Goal: Transaction & Acquisition: Book appointment/travel/reservation

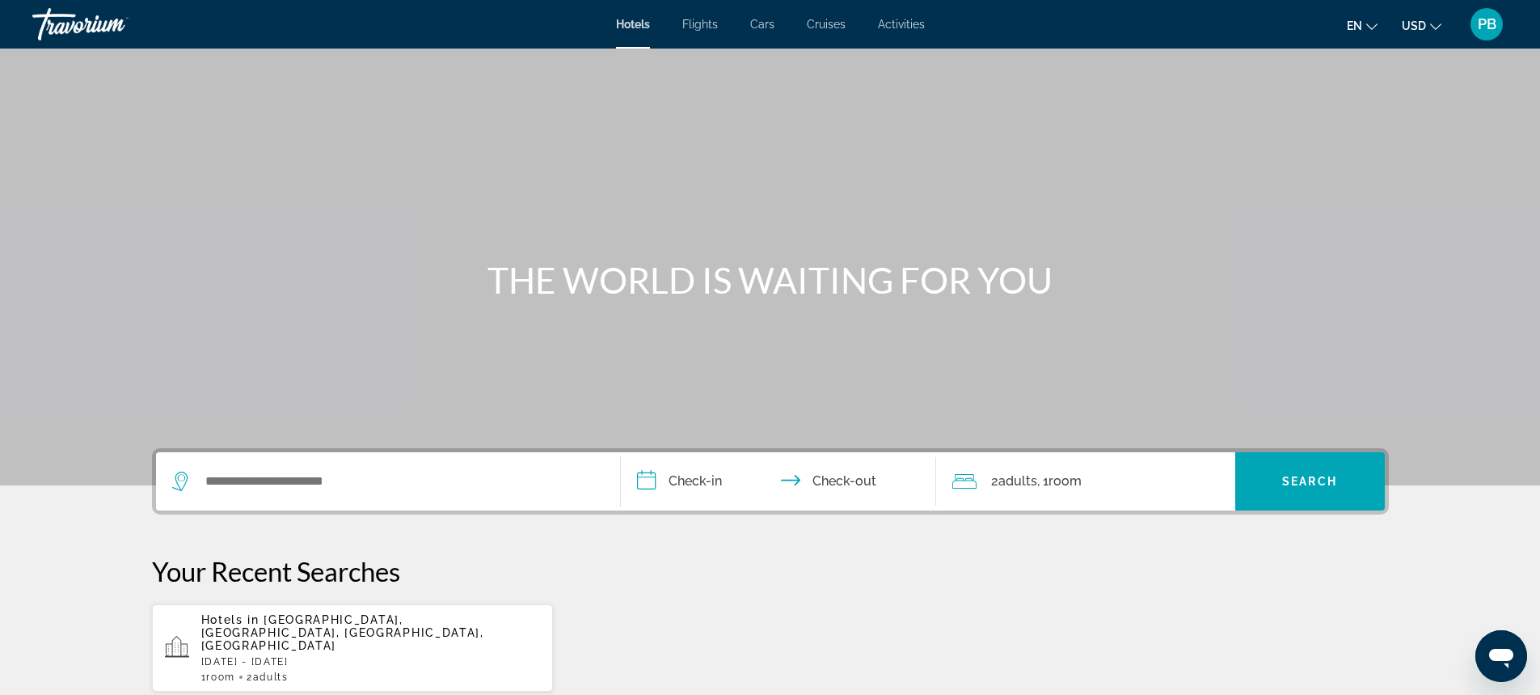
click at [222, 629] on span "[GEOGRAPHIC_DATA], [GEOGRAPHIC_DATA], [GEOGRAPHIC_DATA], [GEOGRAPHIC_DATA]" at bounding box center [342, 632] width 283 height 39
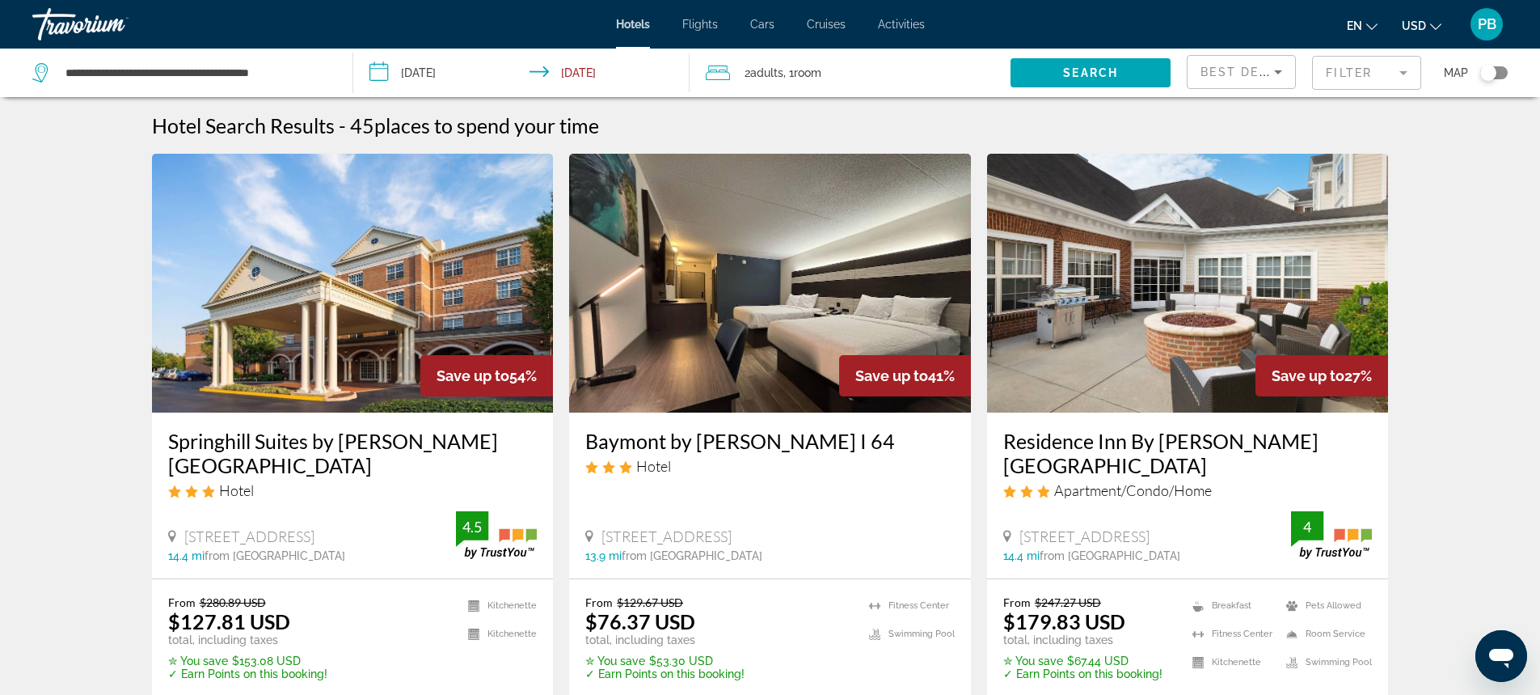
click at [1406, 67] on mat-form-field "Filter" at bounding box center [1366, 73] width 109 height 34
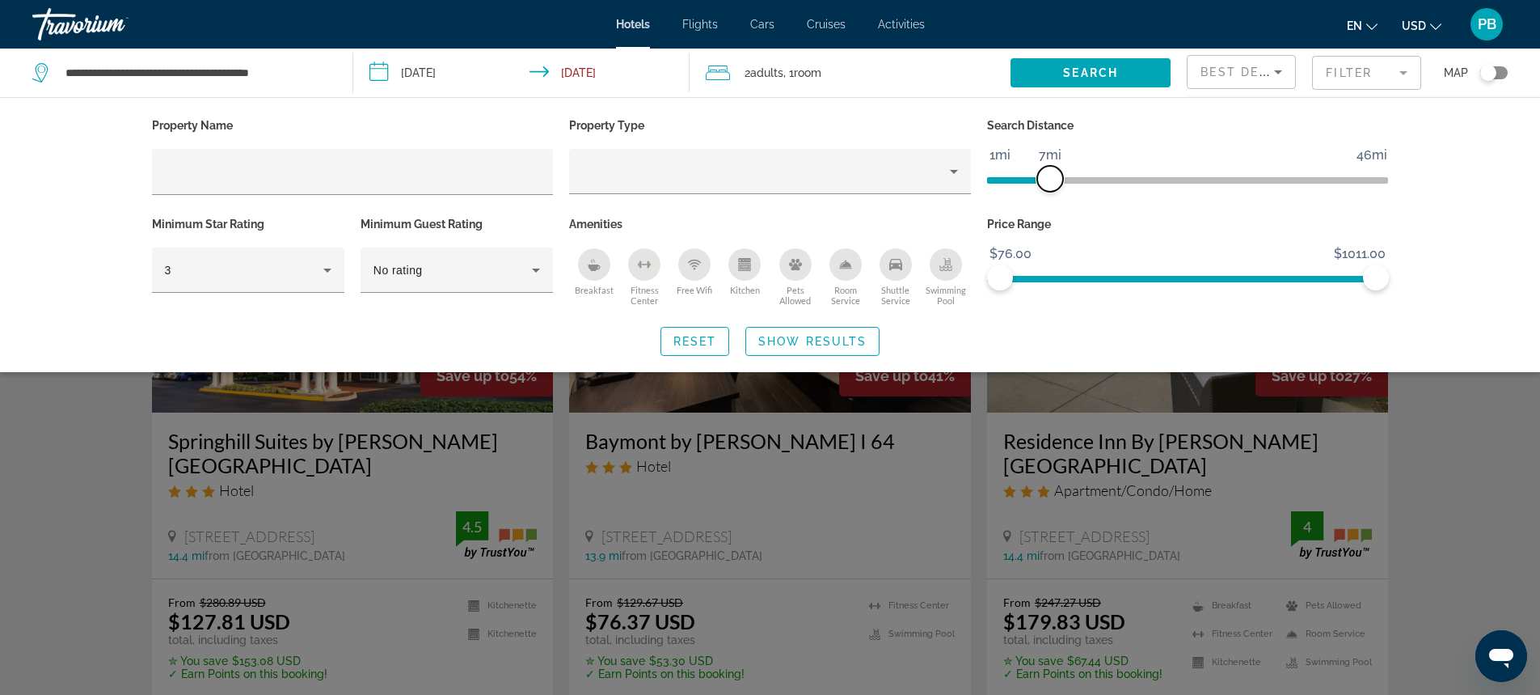
drag, startPoint x: 1240, startPoint y: 179, endPoint x: 1052, endPoint y: 185, distance: 187.7
click at [1052, 185] on span "ngx-slider" at bounding box center [1050, 179] width 26 height 26
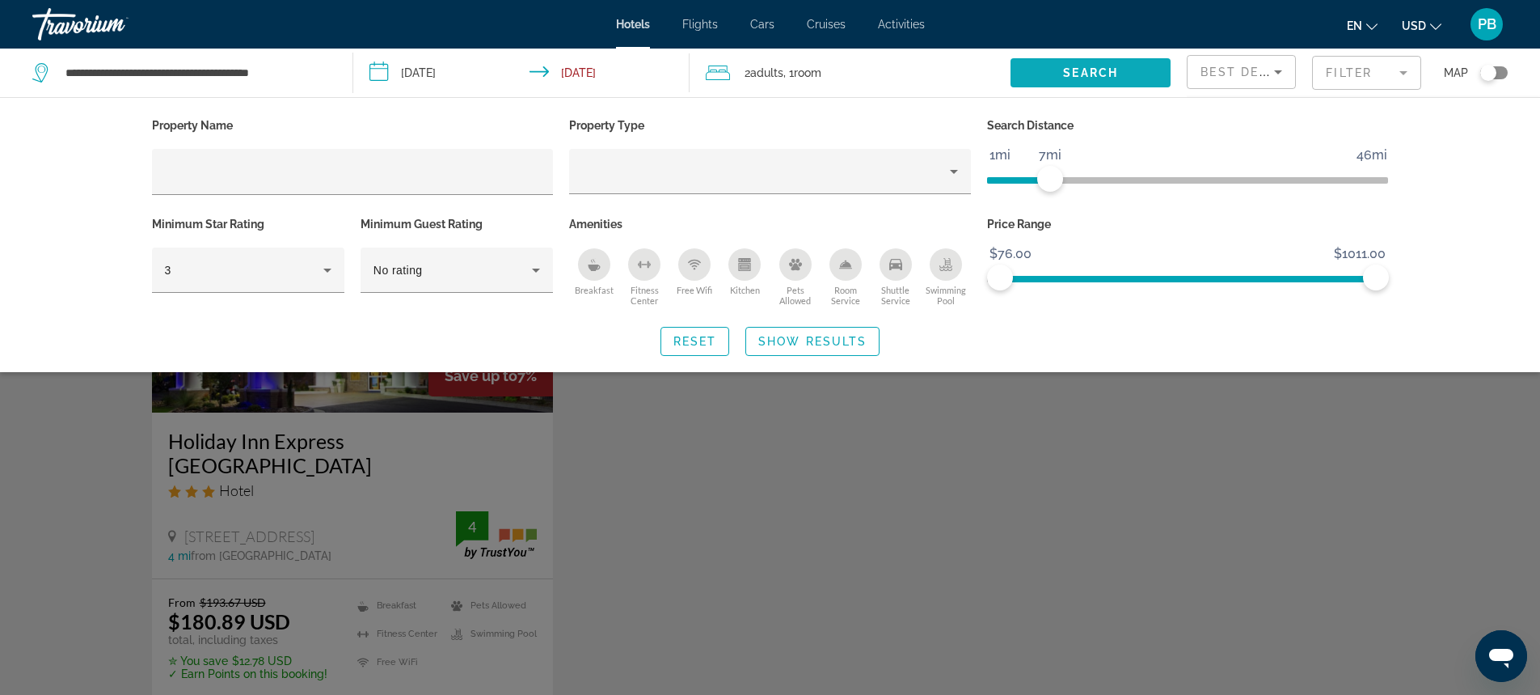
click at [1097, 70] on span "Search" at bounding box center [1090, 72] width 55 height 13
click at [1458, 497] on div "Search widget" at bounding box center [770, 469] width 1540 height 452
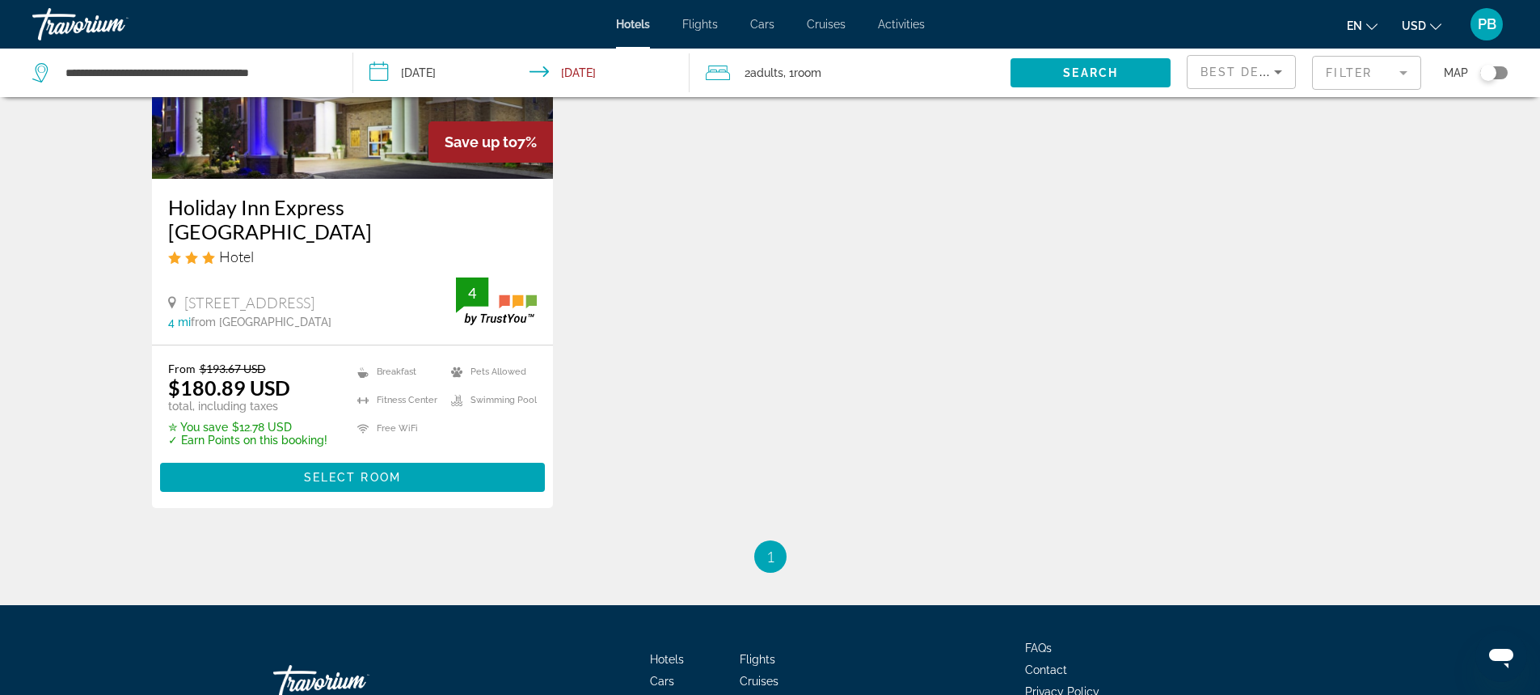
scroll to position [261, 0]
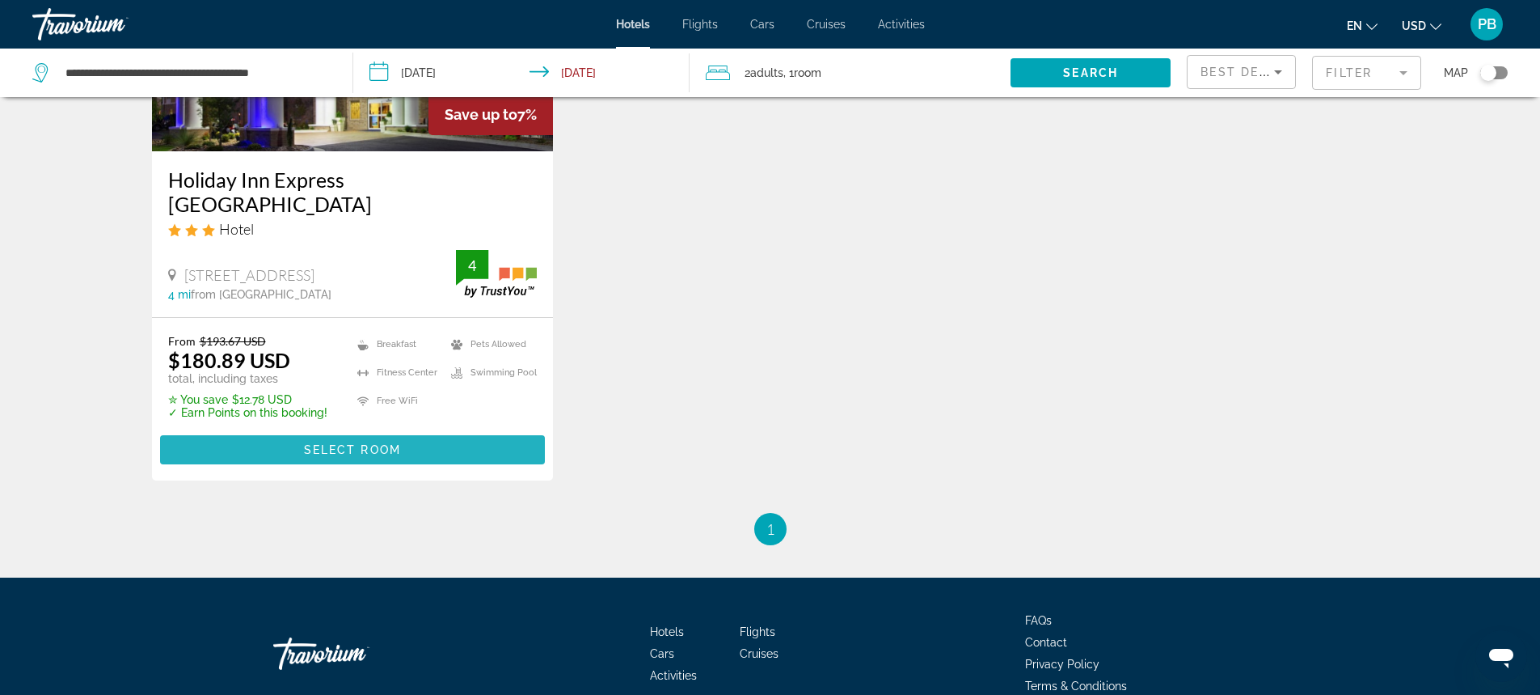
click at [342, 443] on span "Select Room" at bounding box center [352, 449] width 97 height 13
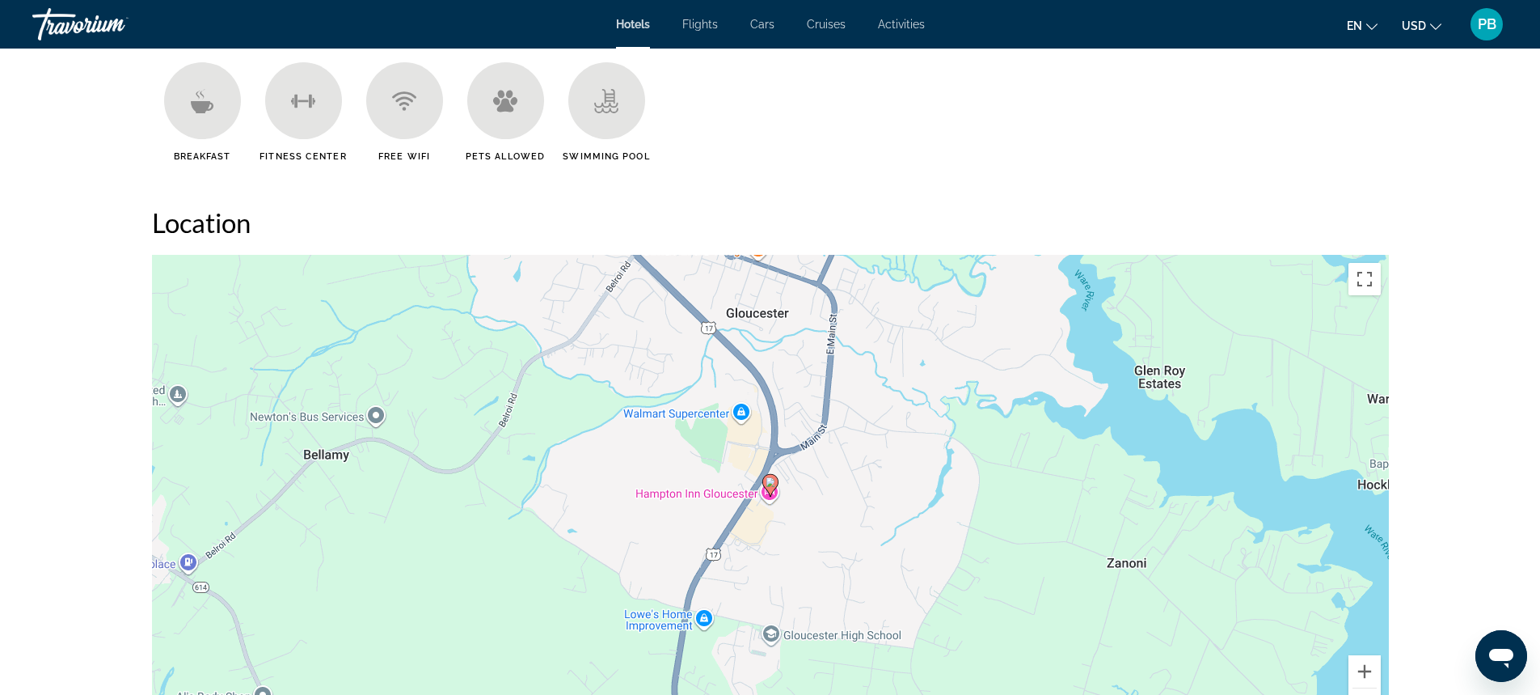
scroll to position [2273, 0]
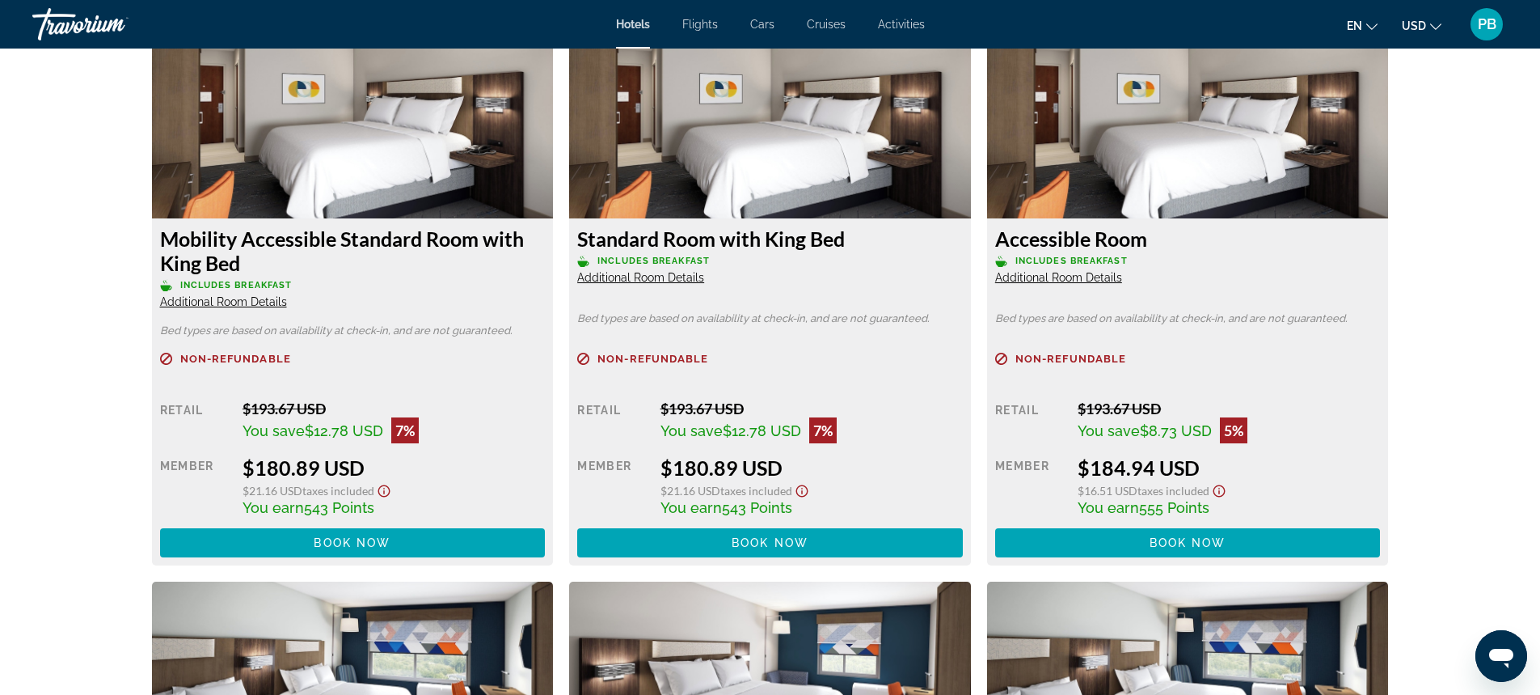
click at [1062, 275] on span "Additional Room Details" at bounding box center [1058, 277] width 127 height 13
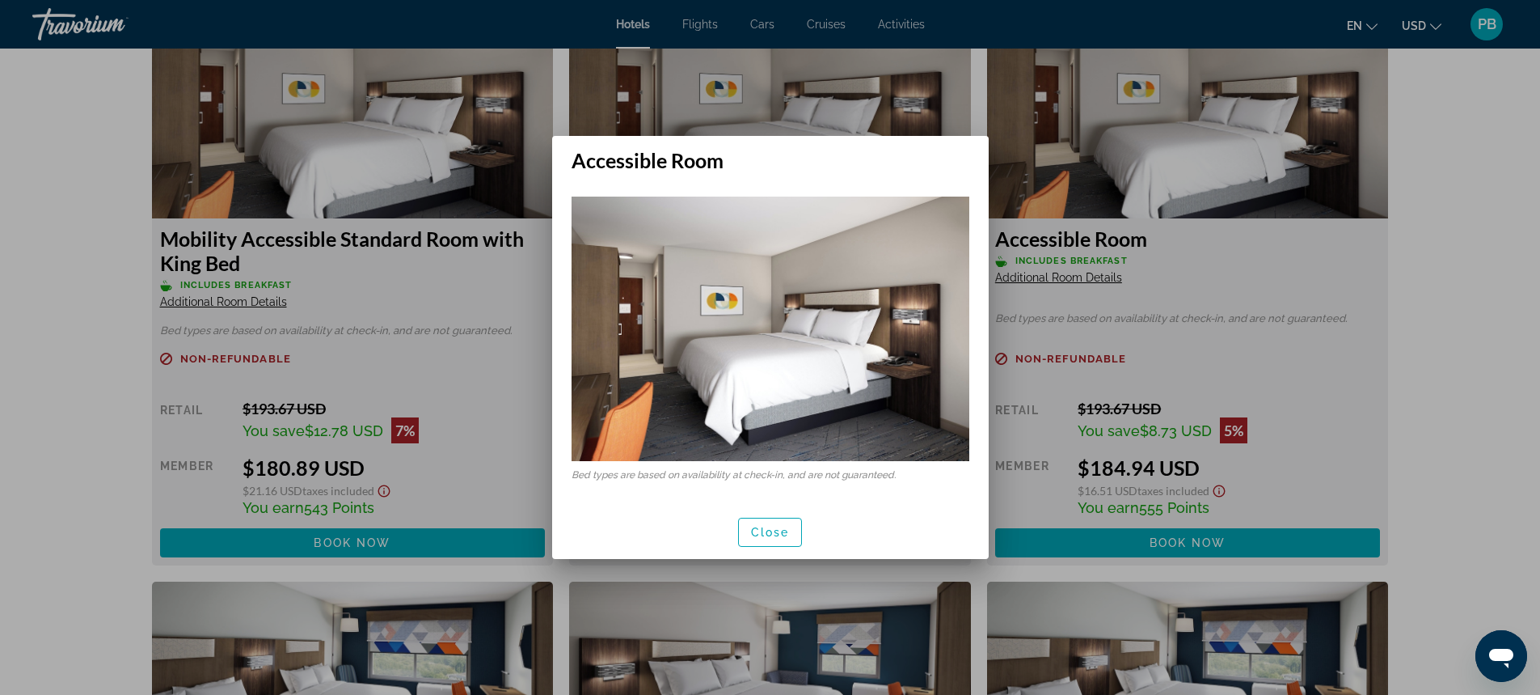
scroll to position [0, 0]
click at [773, 536] on span "Close" at bounding box center [770, 532] width 39 height 13
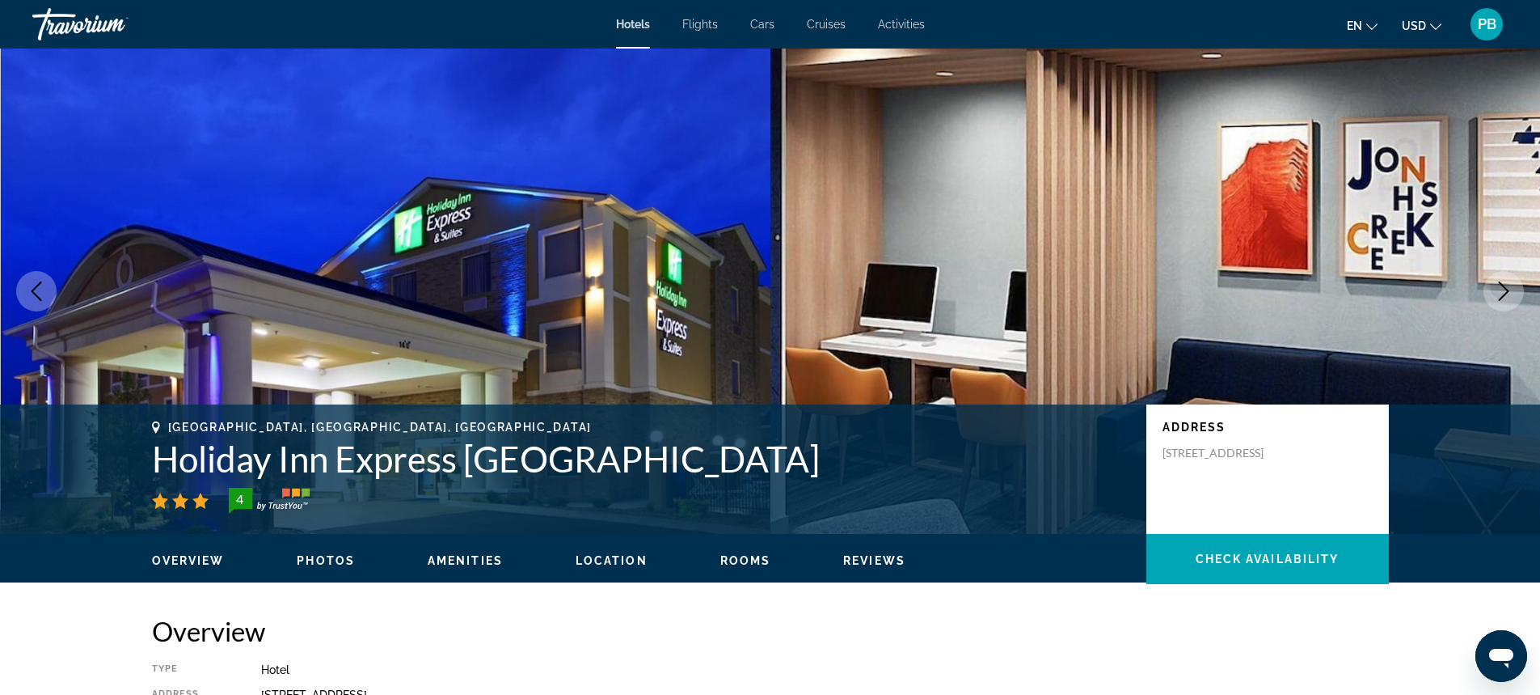
scroll to position [2273, 0]
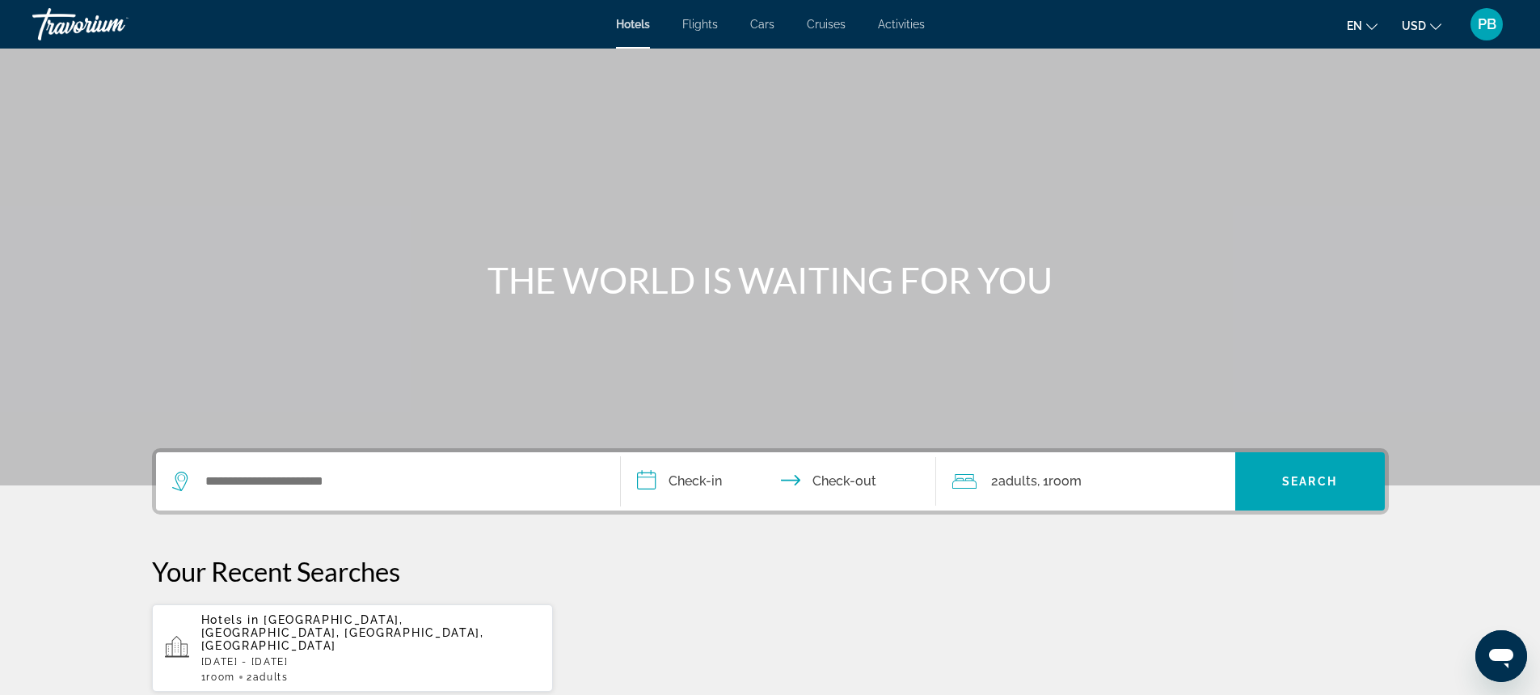
click at [221, 656] on p "[DATE] - [DATE]" at bounding box center [371, 661] width 340 height 11
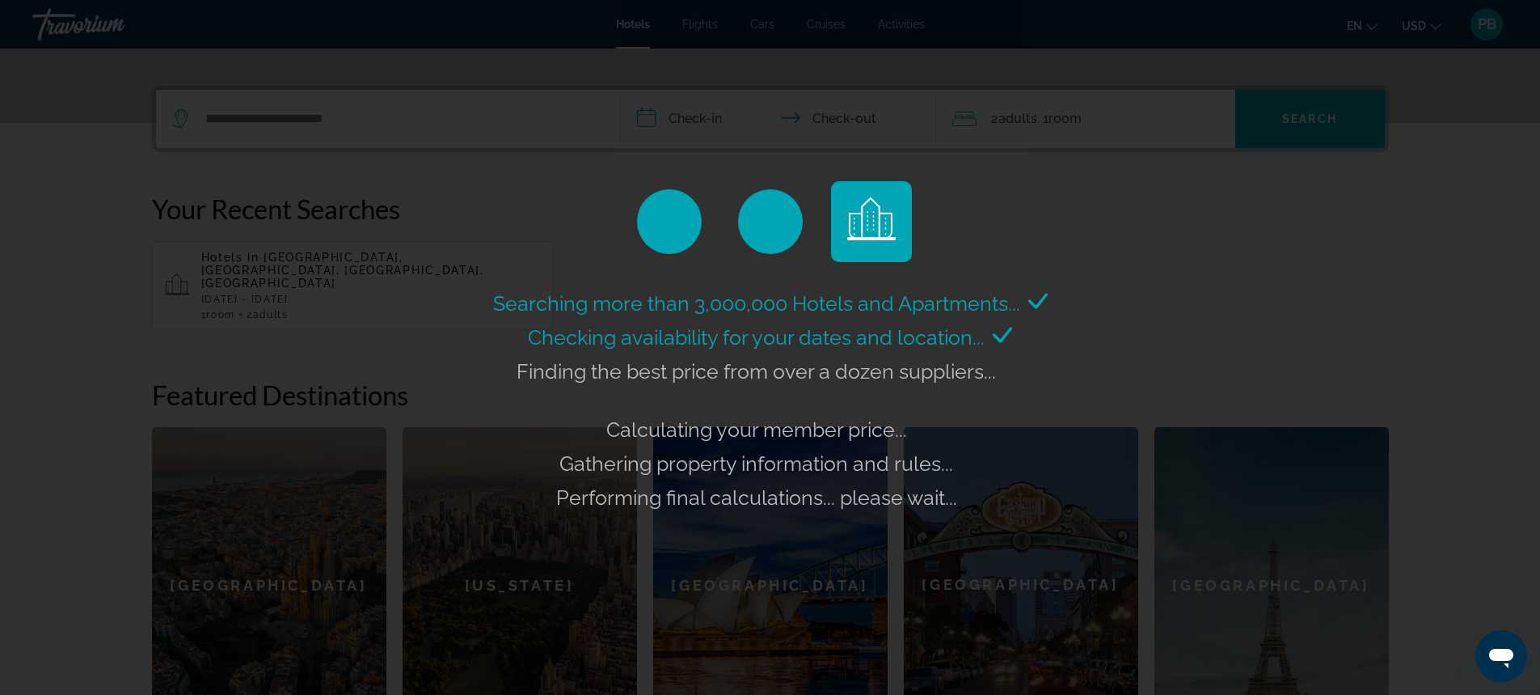
scroll to position [370, 0]
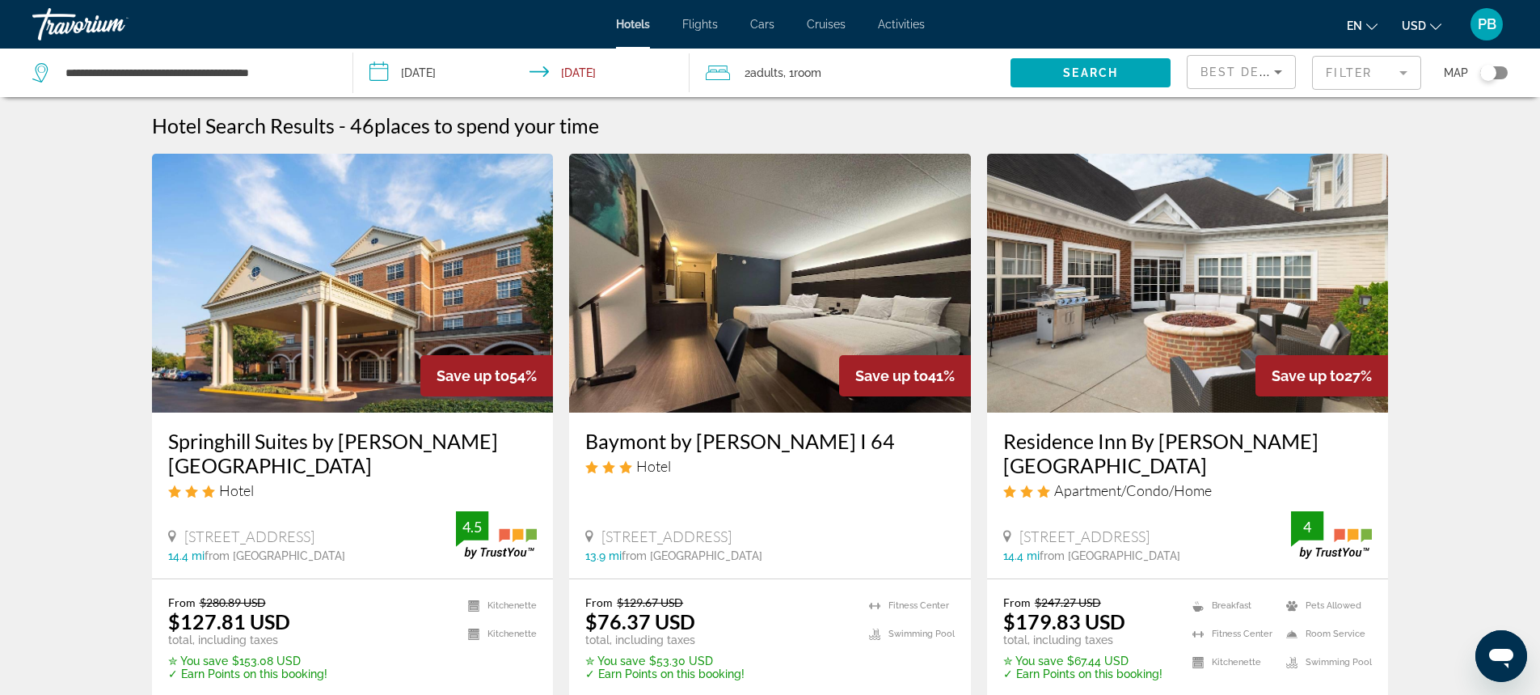
click at [1405, 74] on mat-form-field "Filter" at bounding box center [1366, 73] width 109 height 34
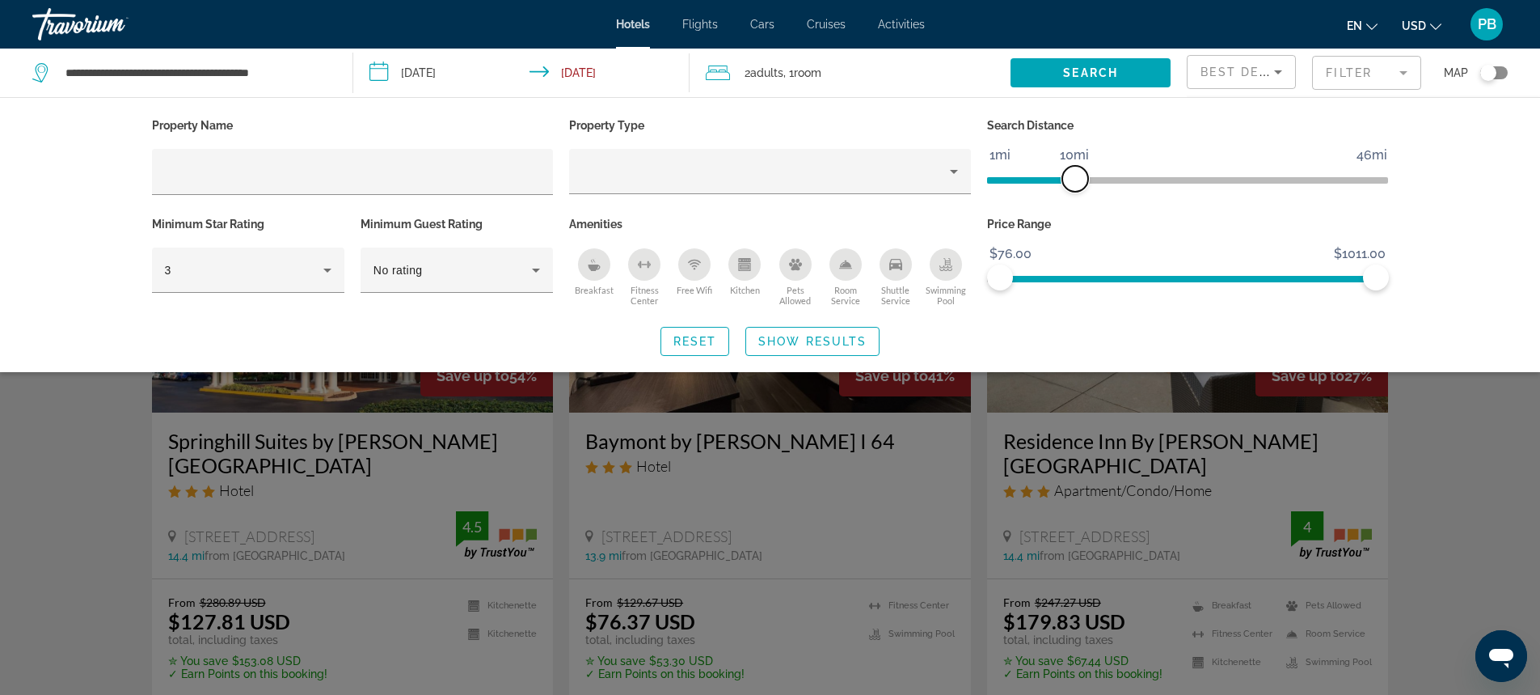
drag, startPoint x: 1236, startPoint y: 175, endPoint x: 1076, endPoint y: 184, distance: 160.3
click at [1076, 184] on span "ngx-slider" at bounding box center [1075, 179] width 26 height 26
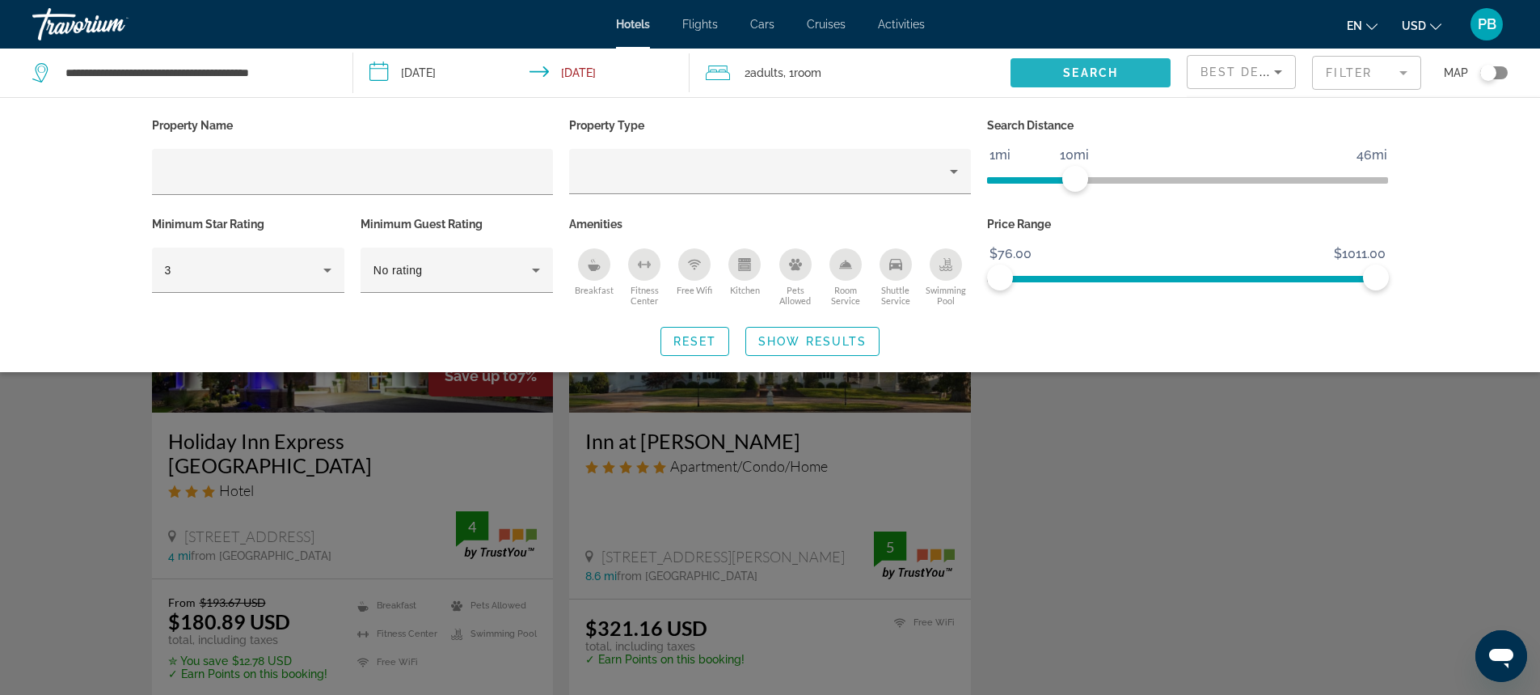
click at [1094, 68] on span "Search" at bounding box center [1090, 72] width 55 height 13
click at [1148, 602] on div "Search widget" at bounding box center [770, 469] width 1540 height 452
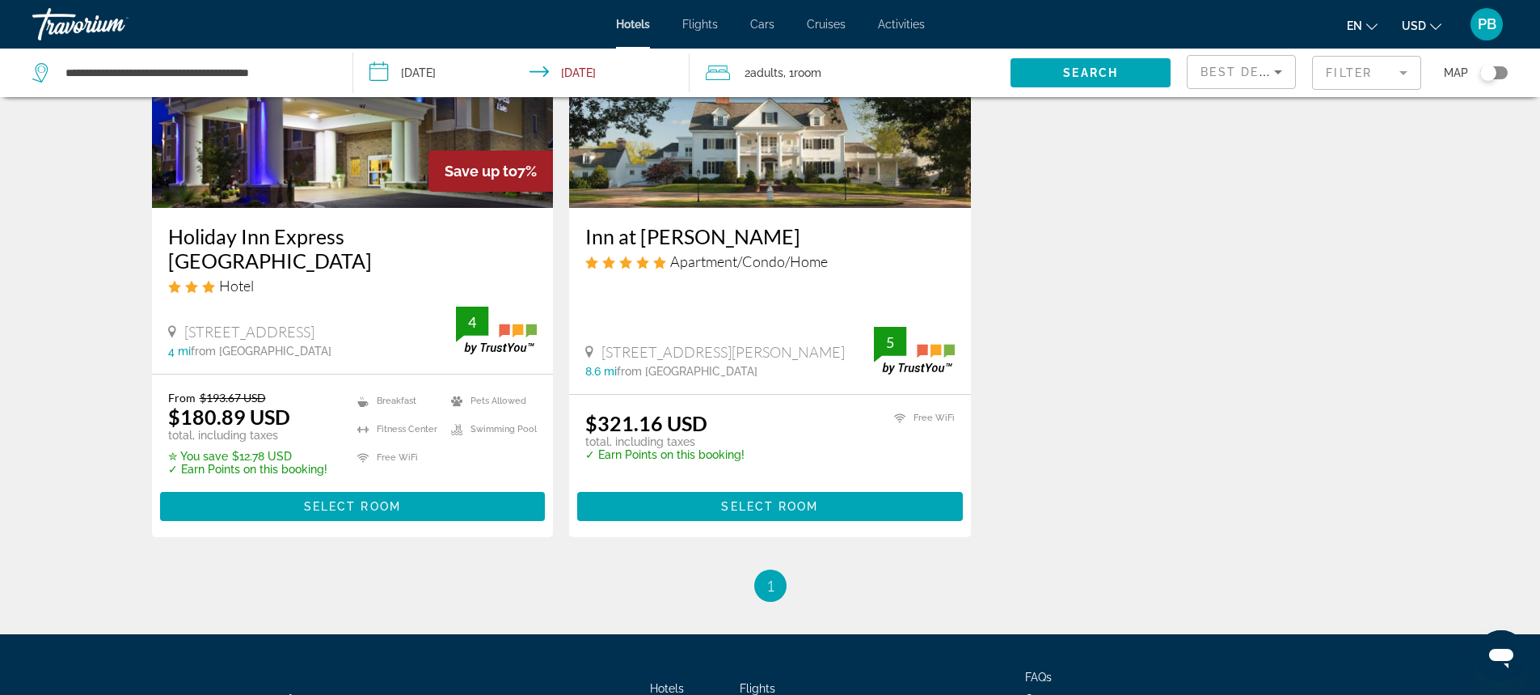
scroll to position [207, 0]
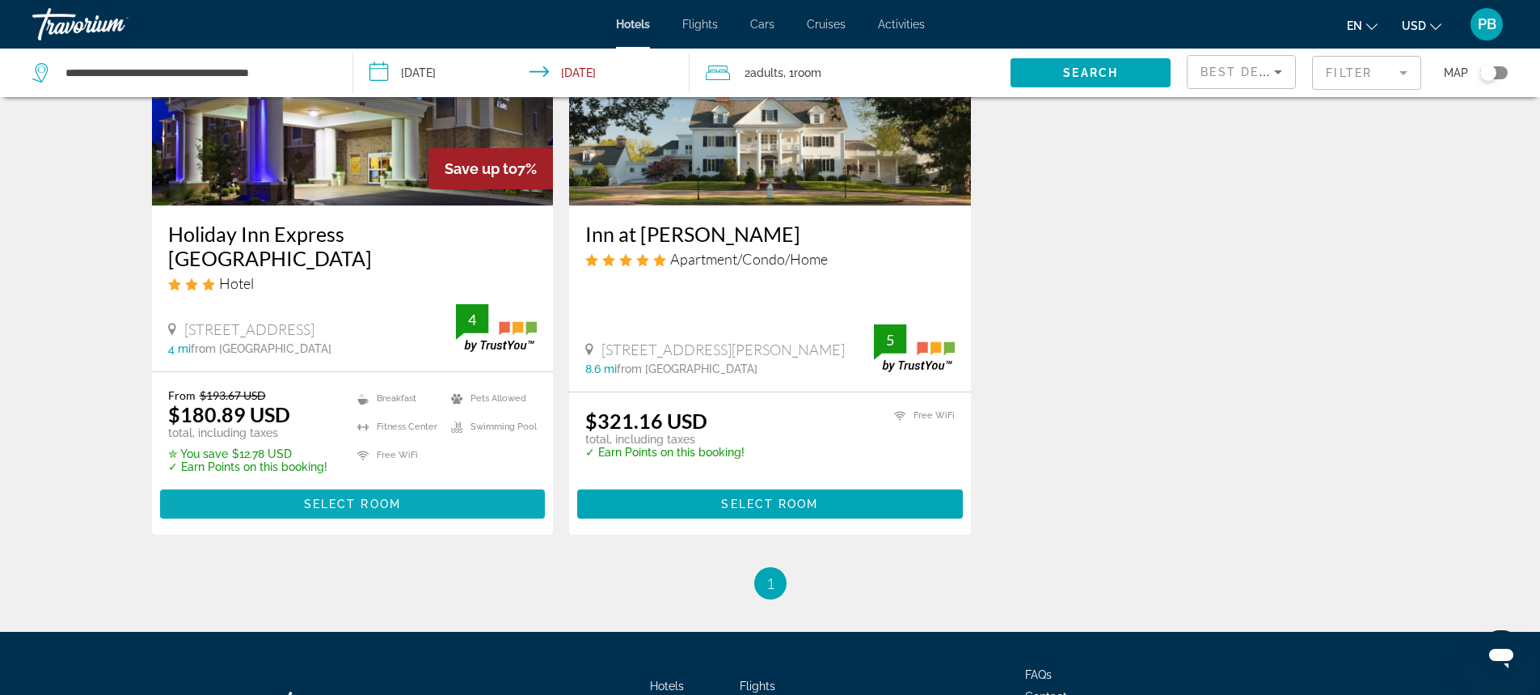
click at [338, 497] on span "Select Room" at bounding box center [352, 503] width 97 height 13
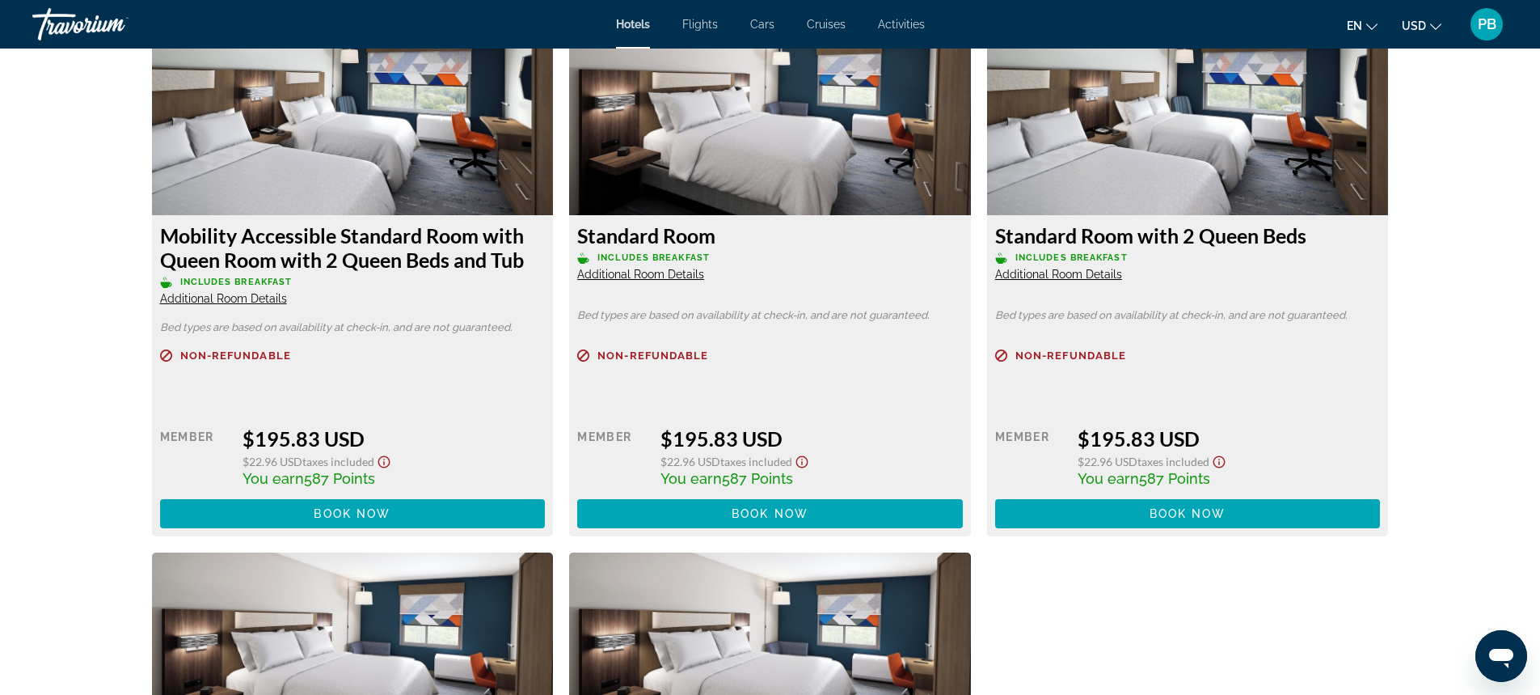
scroll to position [2805, 0]
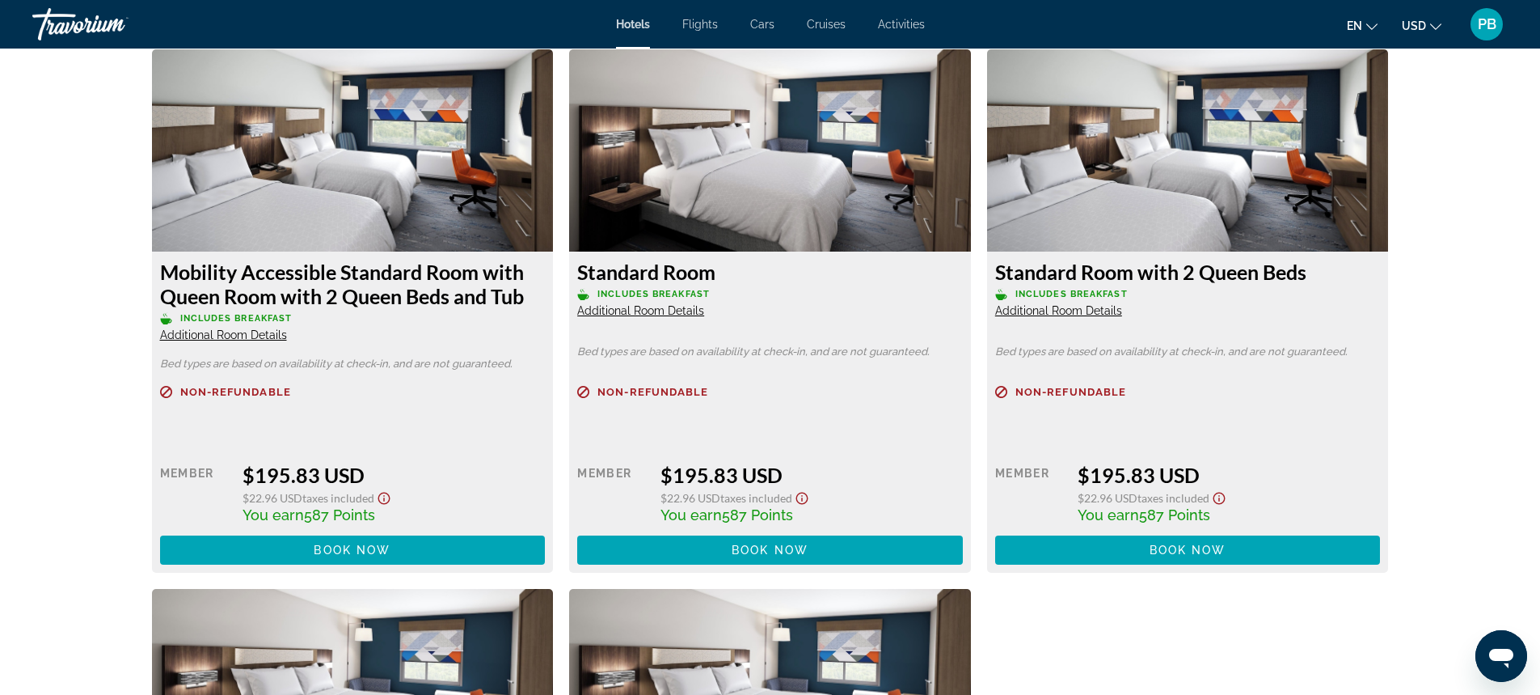
click at [1058, 309] on span "Additional Room Details" at bounding box center [1058, 310] width 127 height 13
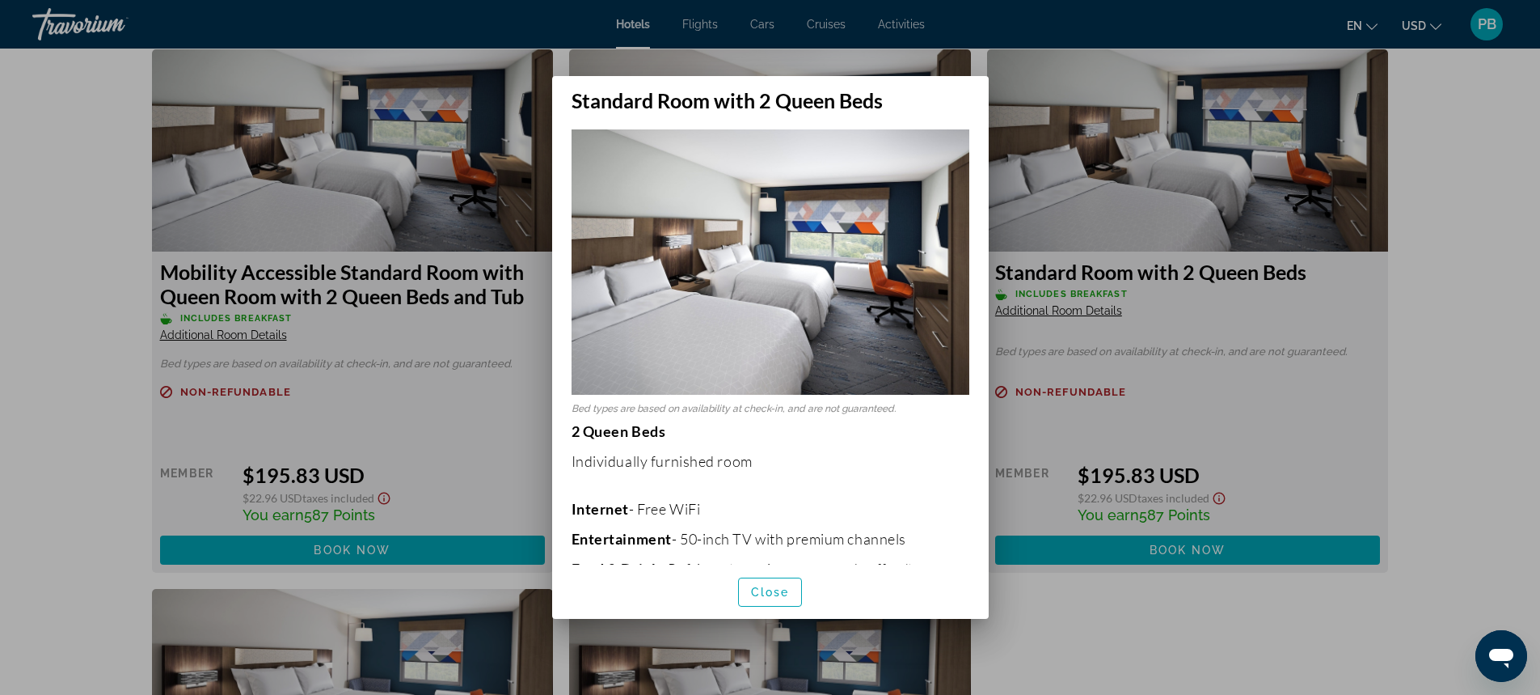
scroll to position [0, 0]
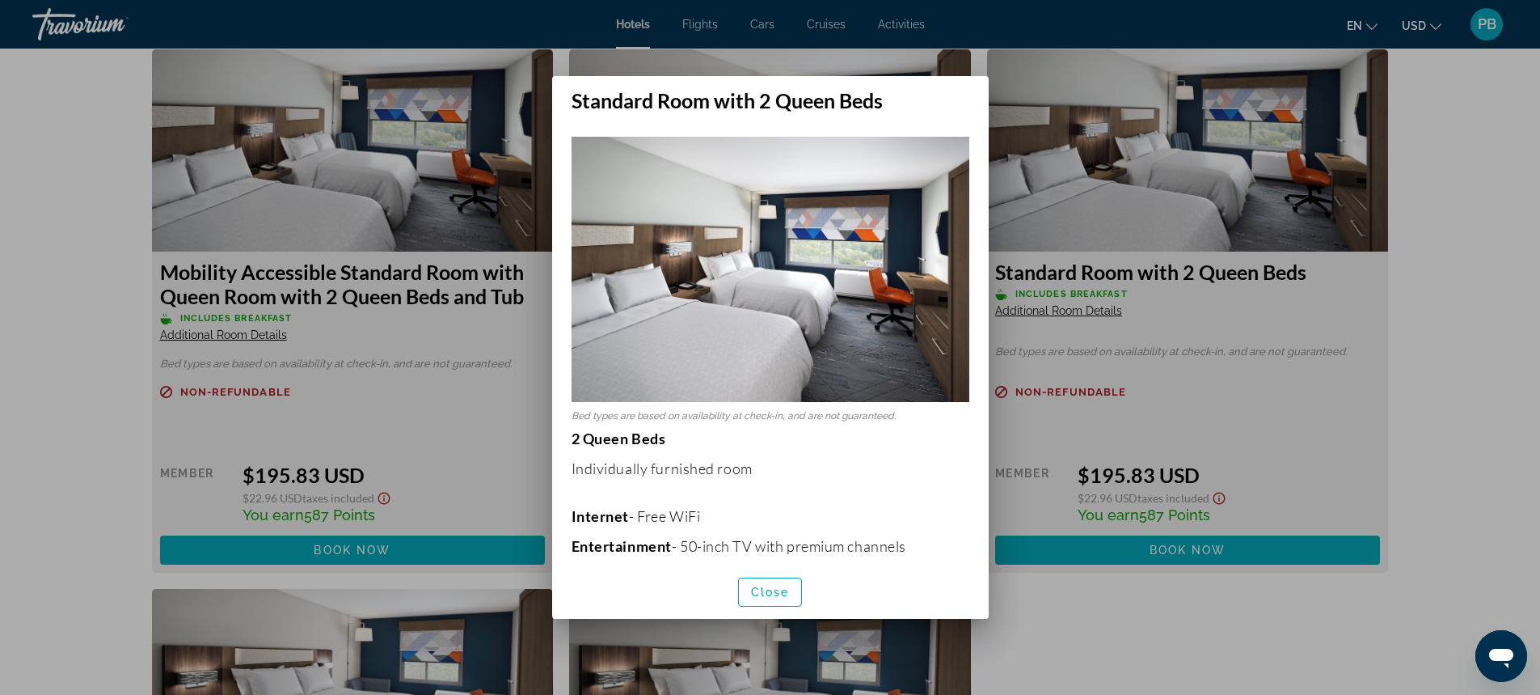
click at [1517, 450] on div at bounding box center [770, 347] width 1540 height 695
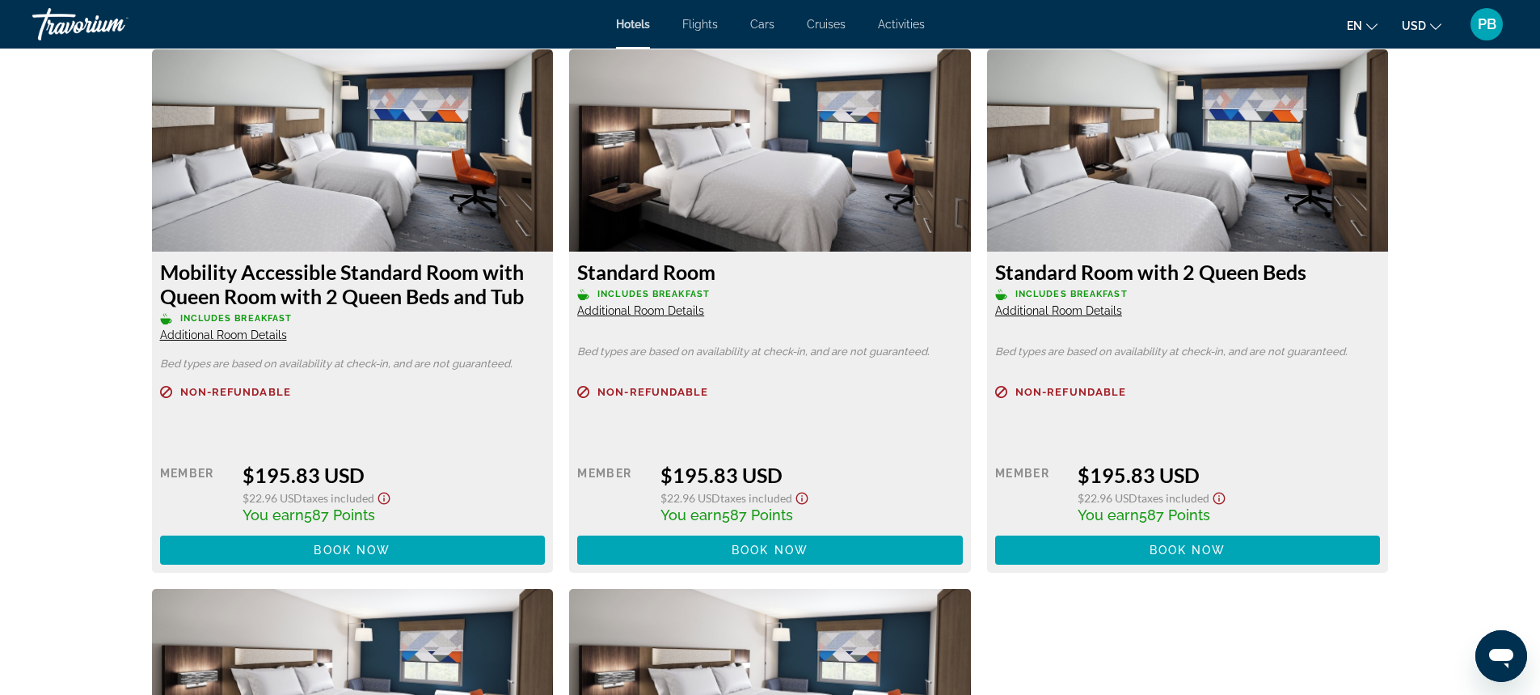
scroll to position [2805, 0]
click at [660, 310] on span "Additional Room Details" at bounding box center [640, 310] width 127 height 13
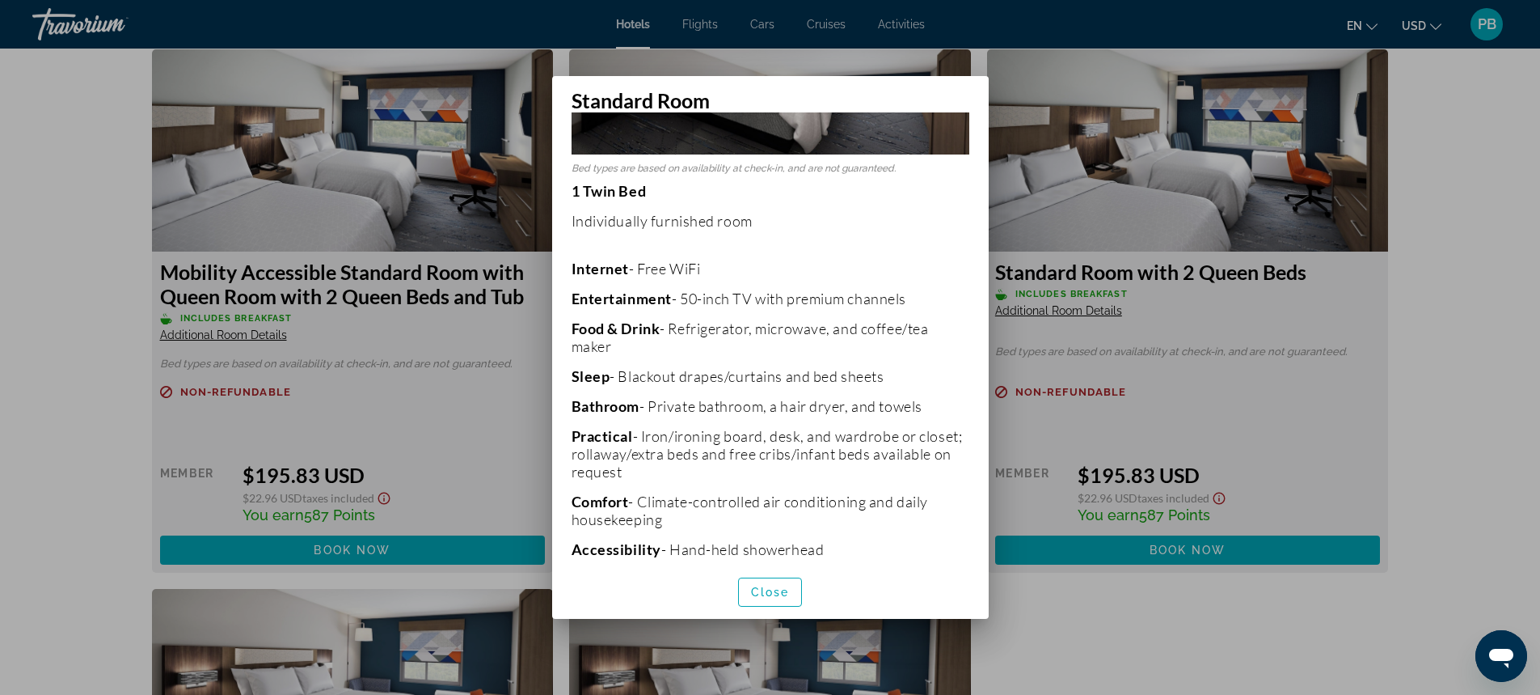
scroll to position [321, 0]
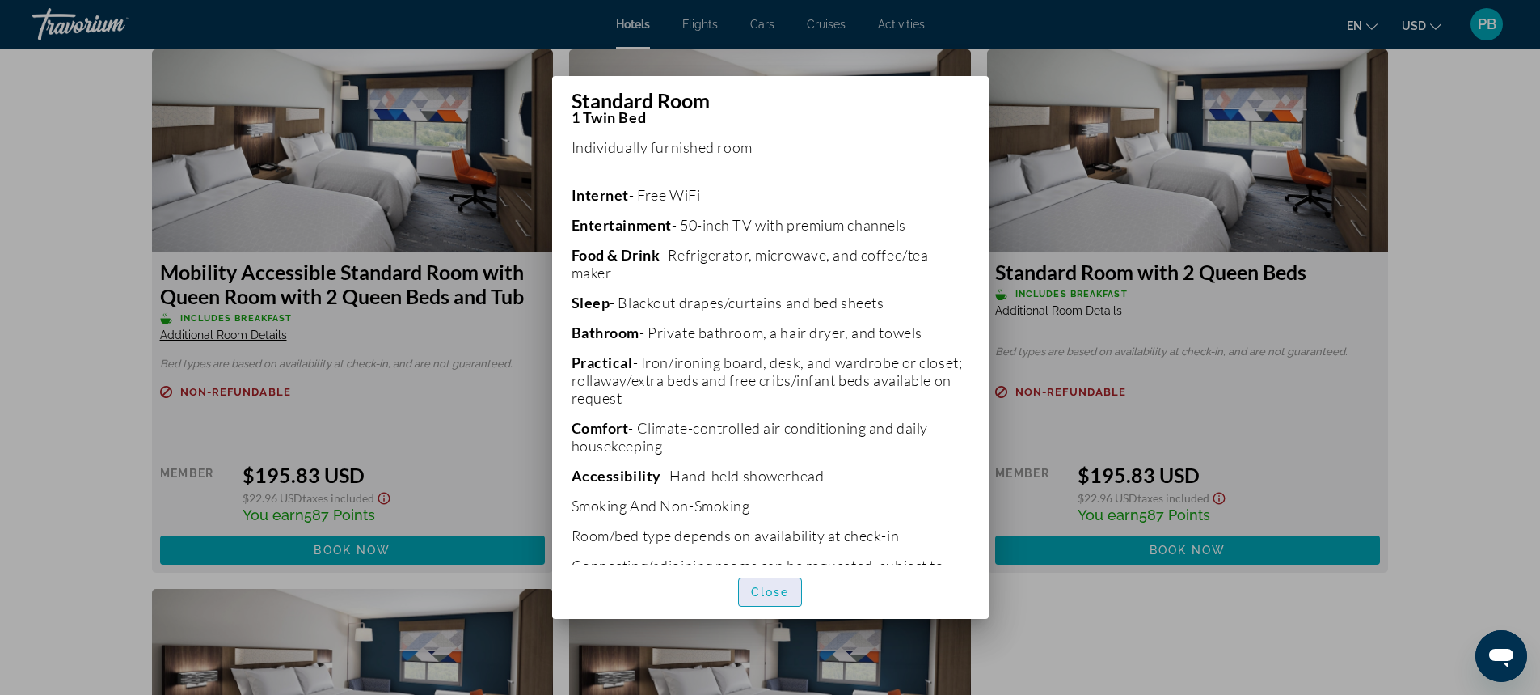
click at [778, 588] on span "Close" at bounding box center [770, 591] width 39 height 13
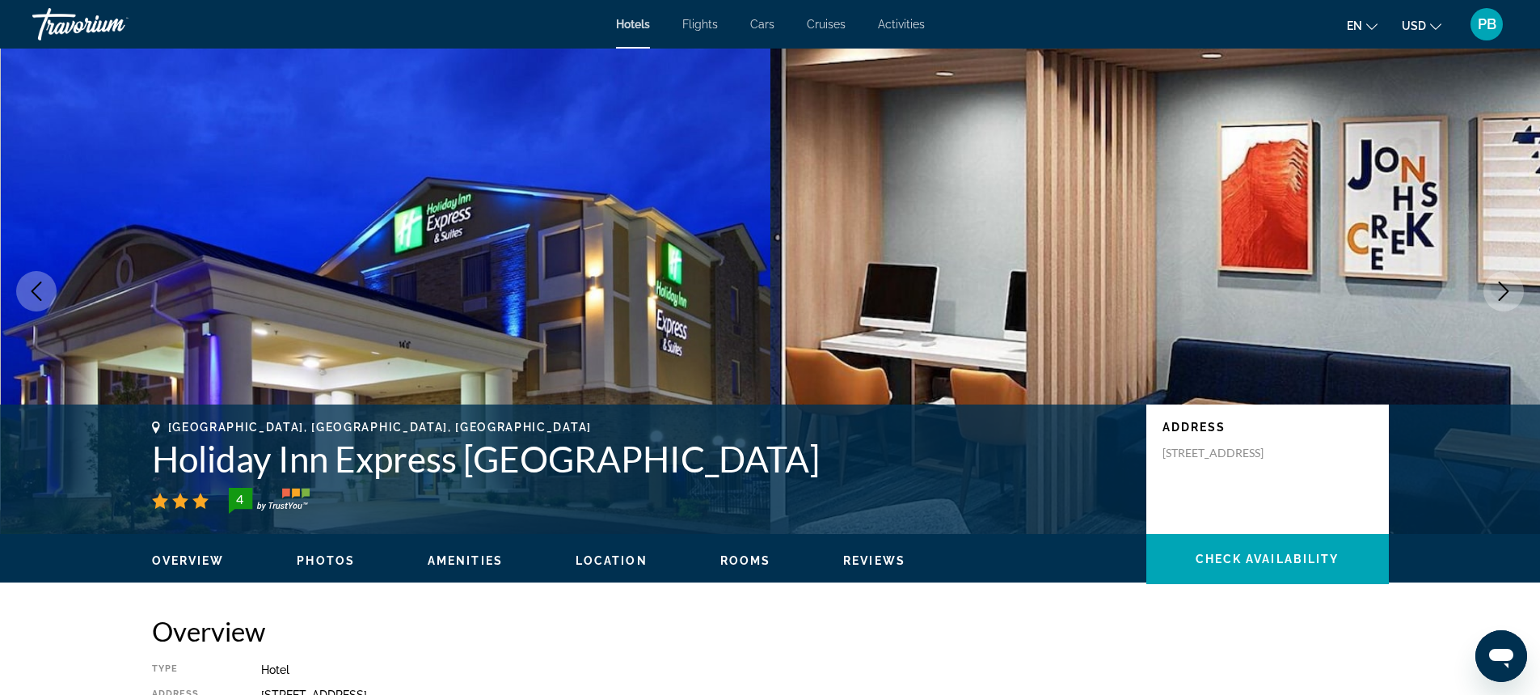
scroll to position [2805, 0]
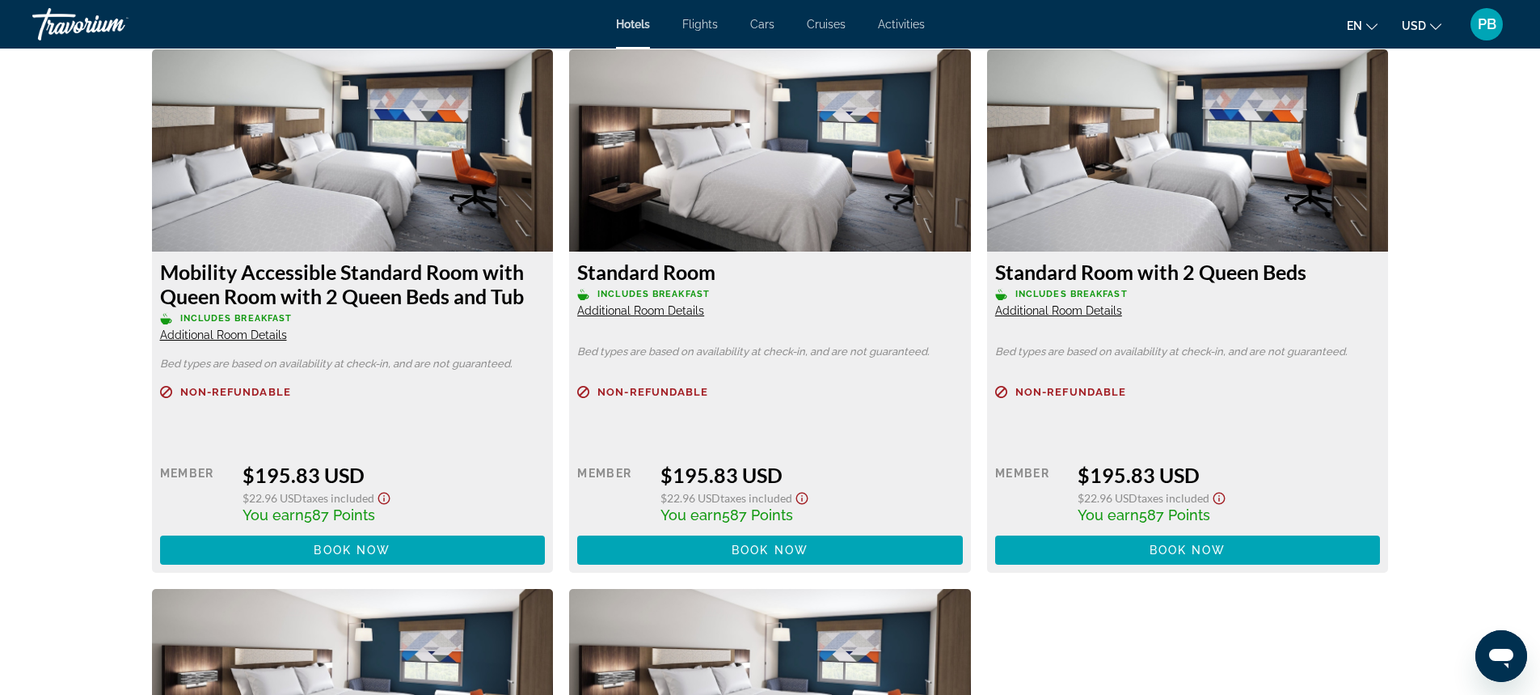
click at [221, 333] on span "Additional Room Details" at bounding box center [223, 334] width 127 height 13
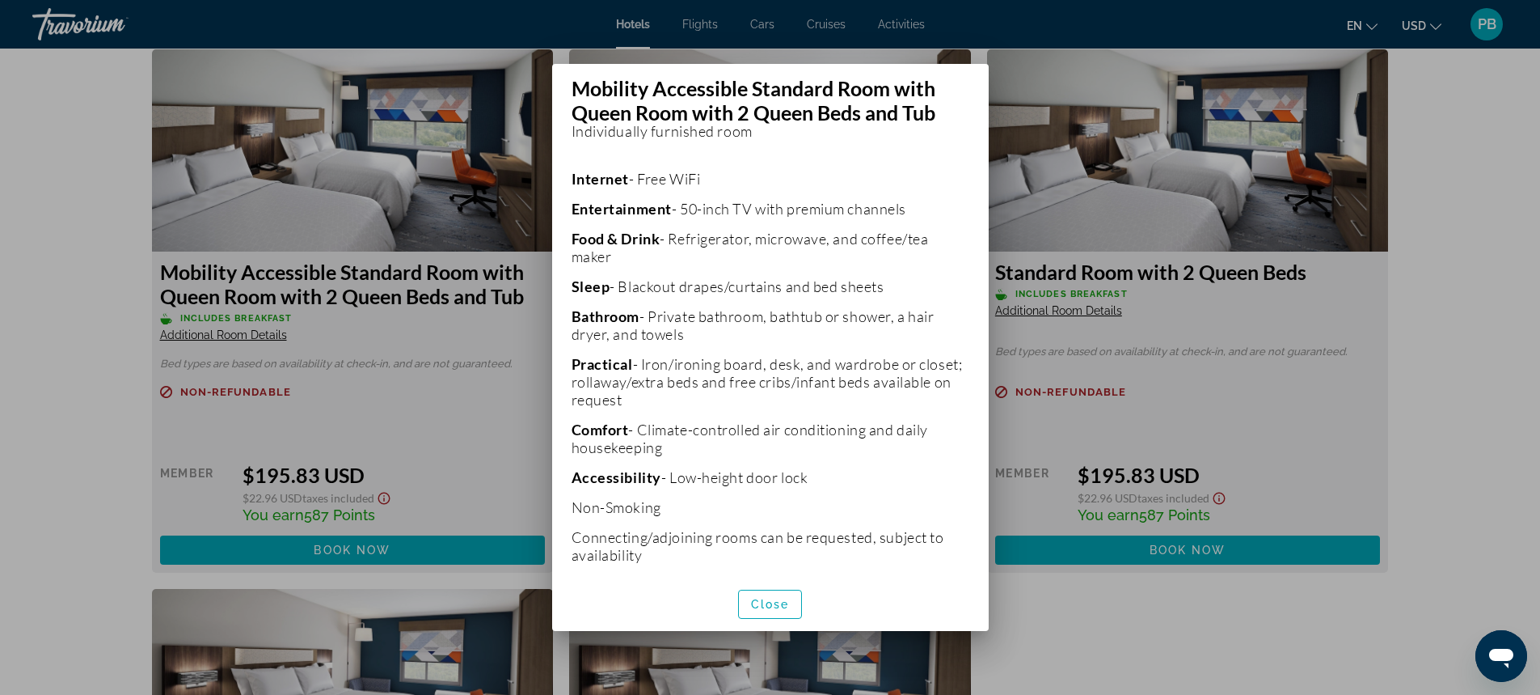
scroll to position [357, 0]
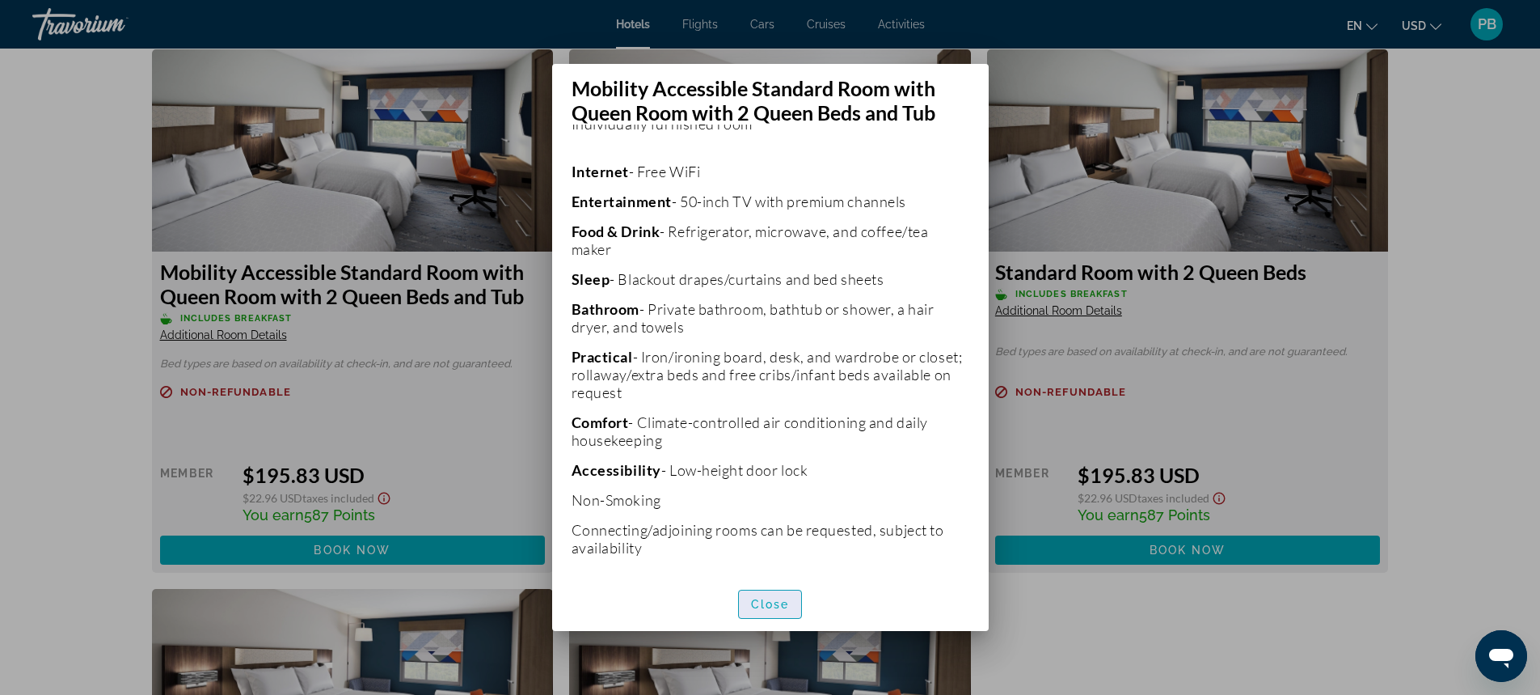
click at [766, 603] on span "Close" at bounding box center [770, 604] width 39 height 13
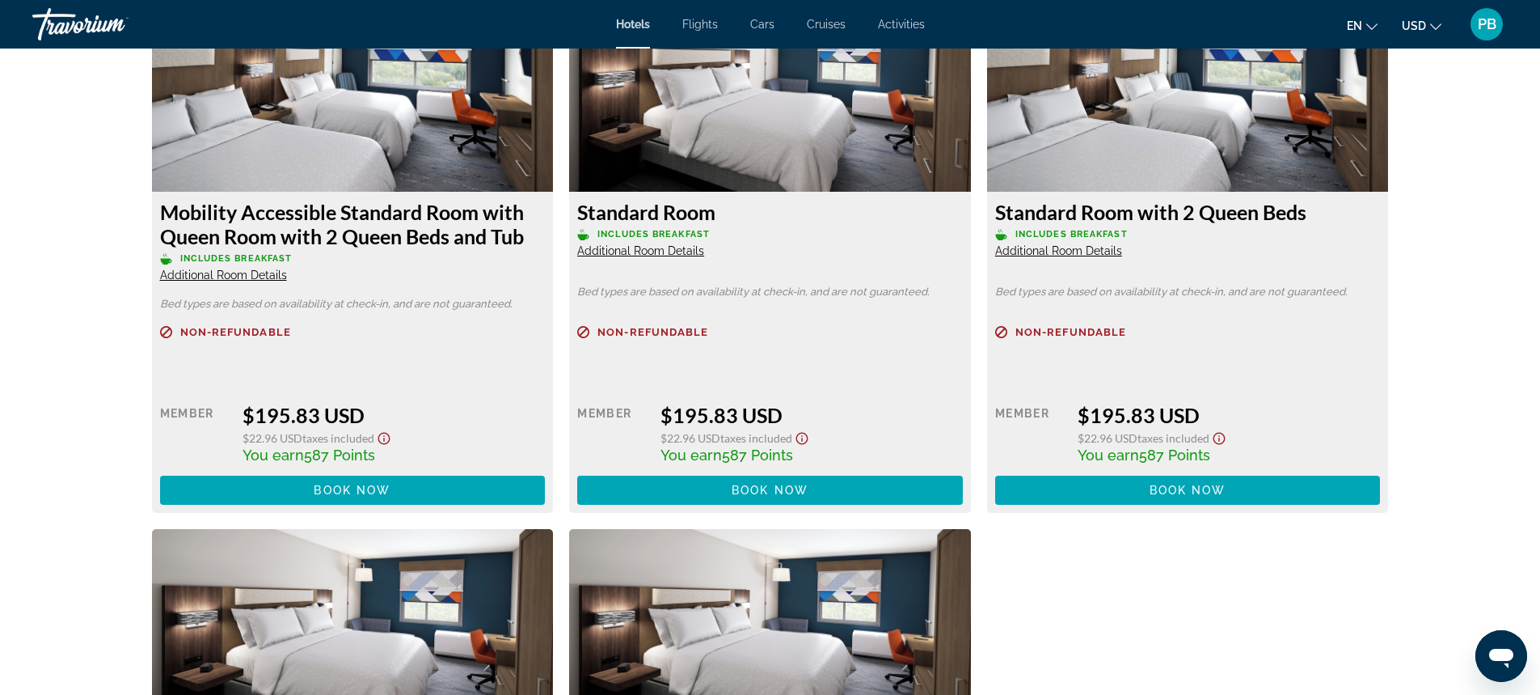
scroll to position [2847, 0]
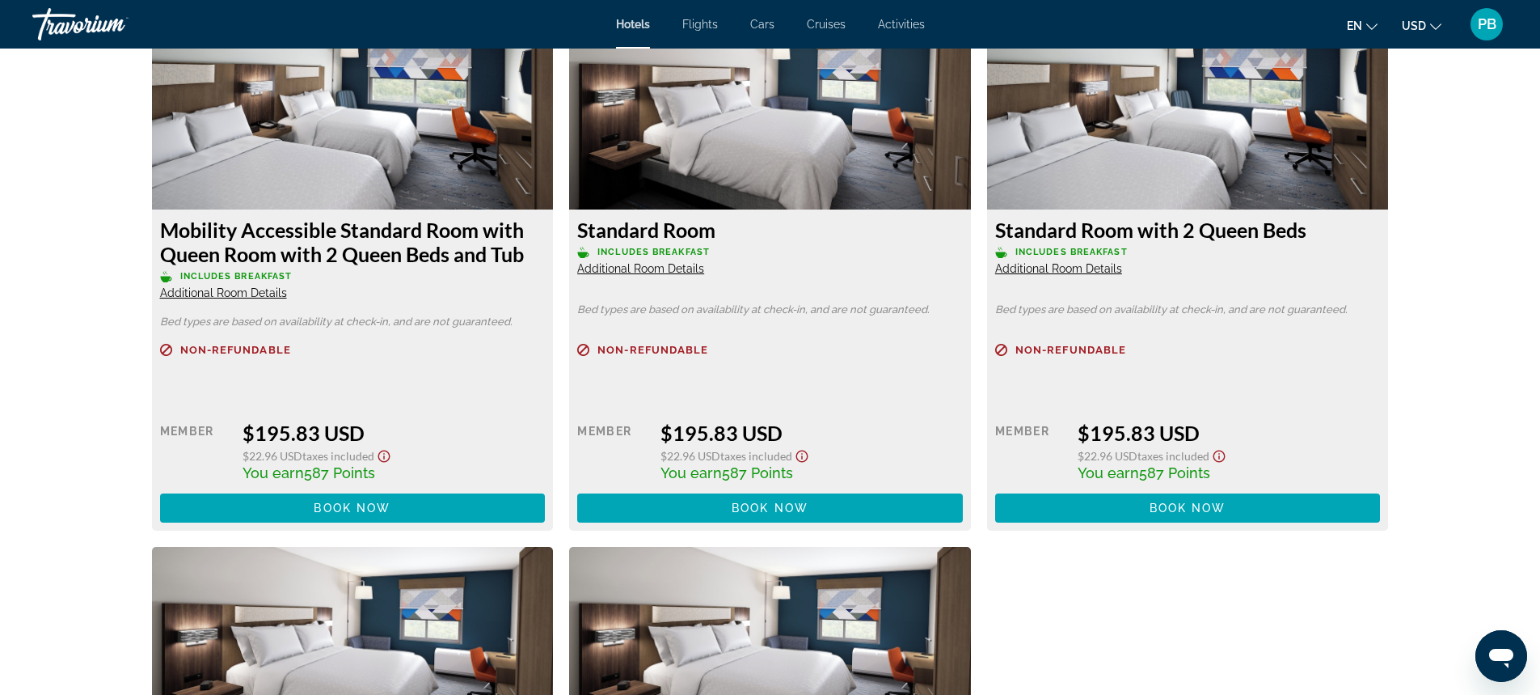
click at [246, 292] on span "Additional Room Details" at bounding box center [223, 292] width 127 height 13
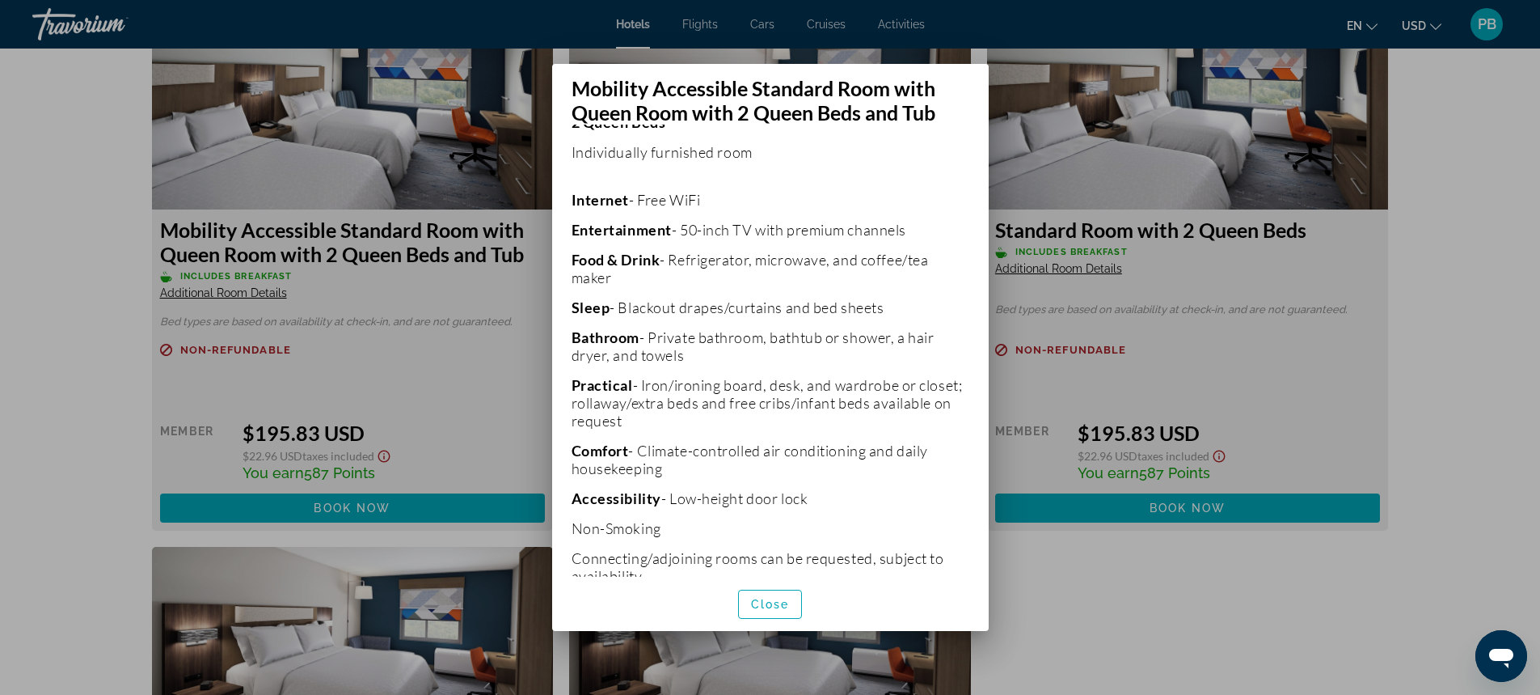
scroll to position [357, 0]
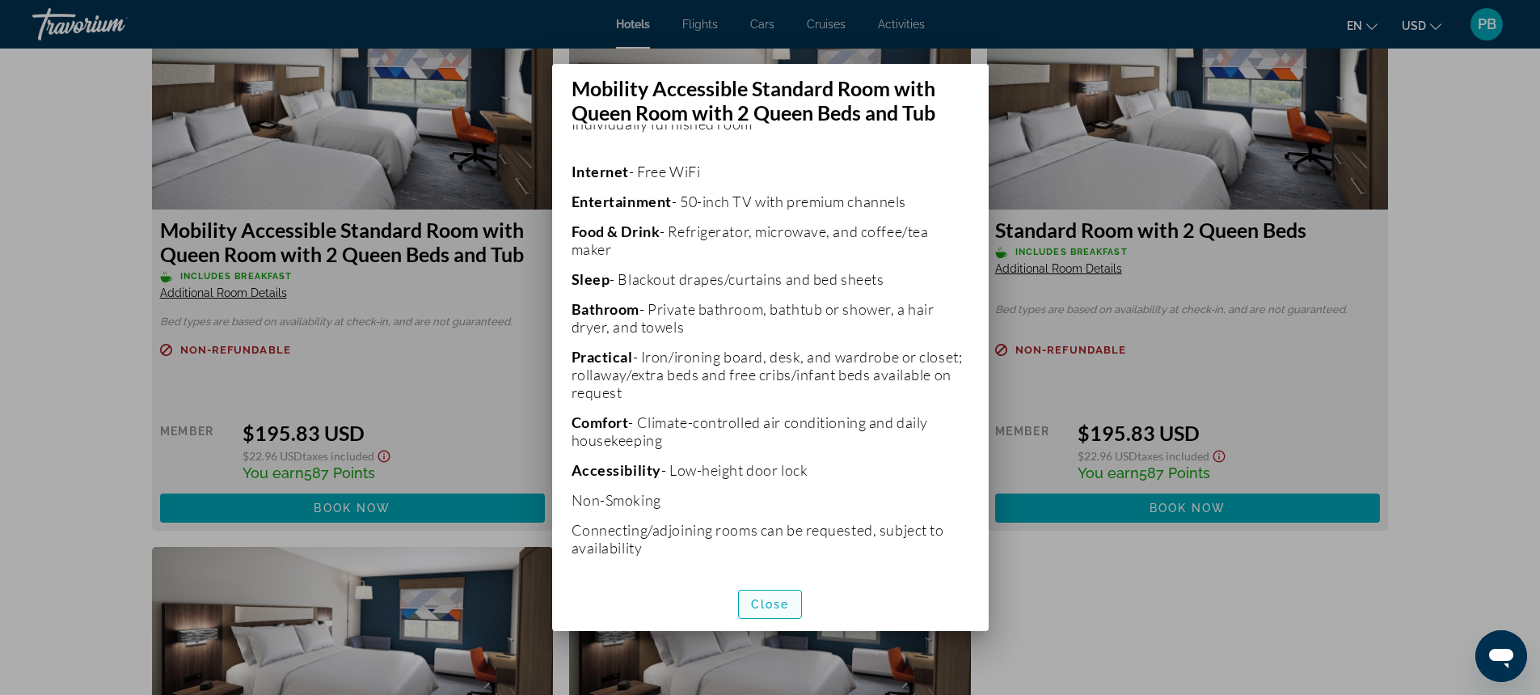
click at [760, 605] on span "Close" at bounding box center [770, 604] width 39 height 13
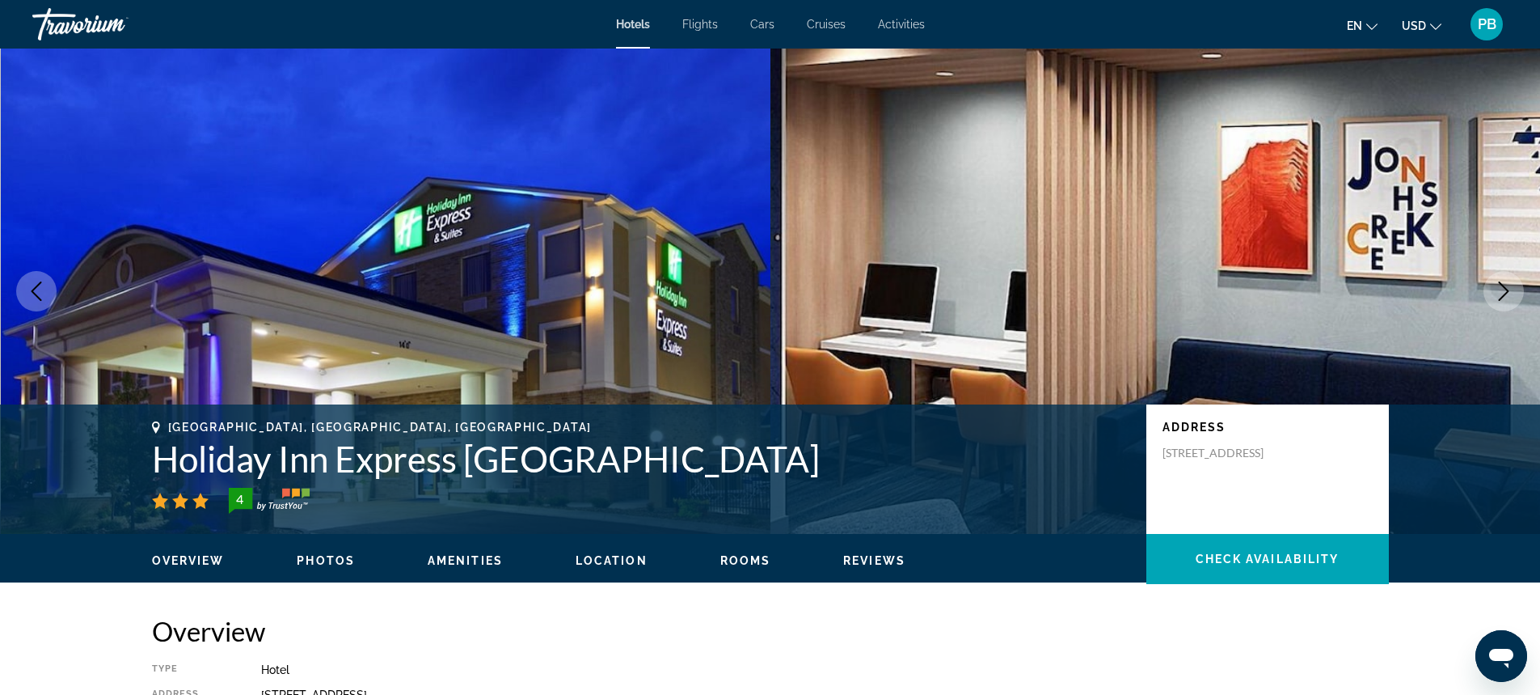
scroll to position [2847, 0]
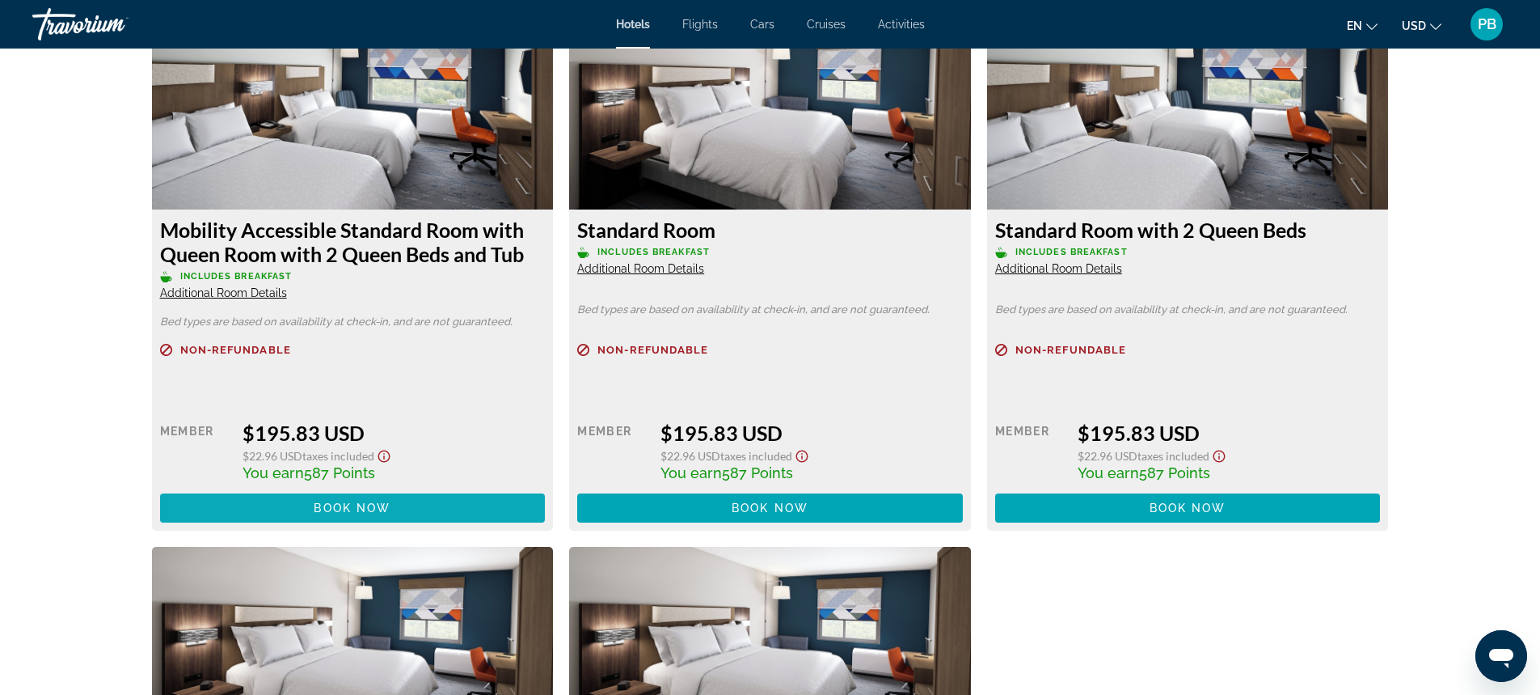
click at [343, 505] on span "Book now" at bounding box center [352, 507] width 77 height 13
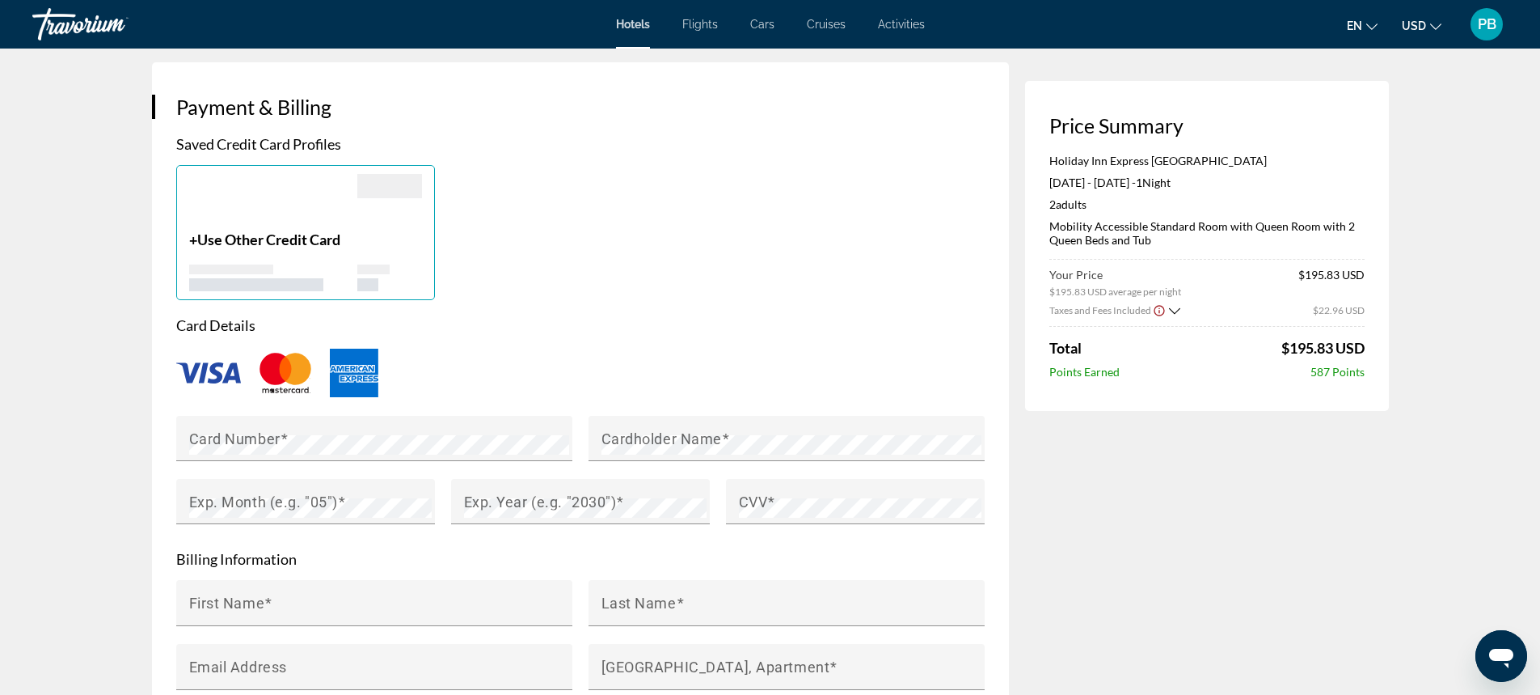
scroll to position [1103, 0]
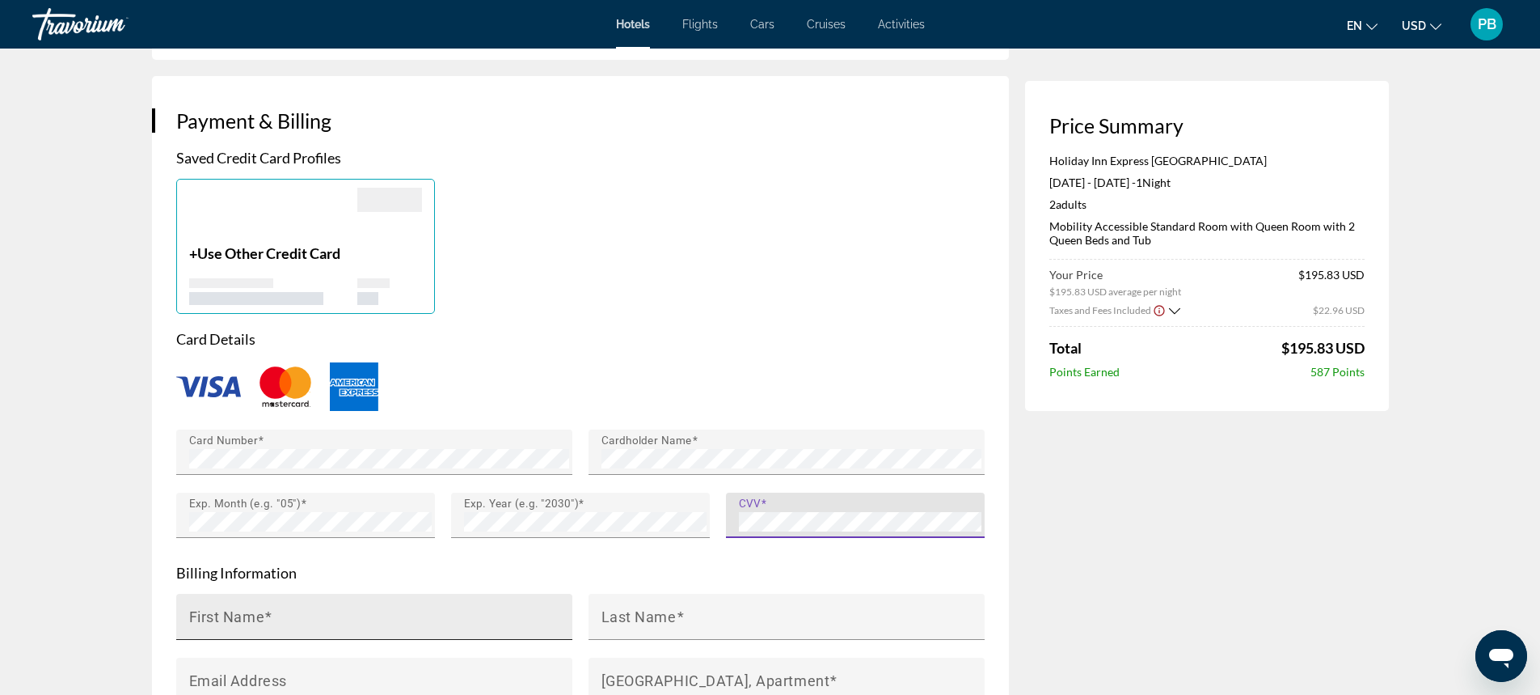
click at [249, 628] on input "First Name" at bounding box center [379, 623] width 380 height 19
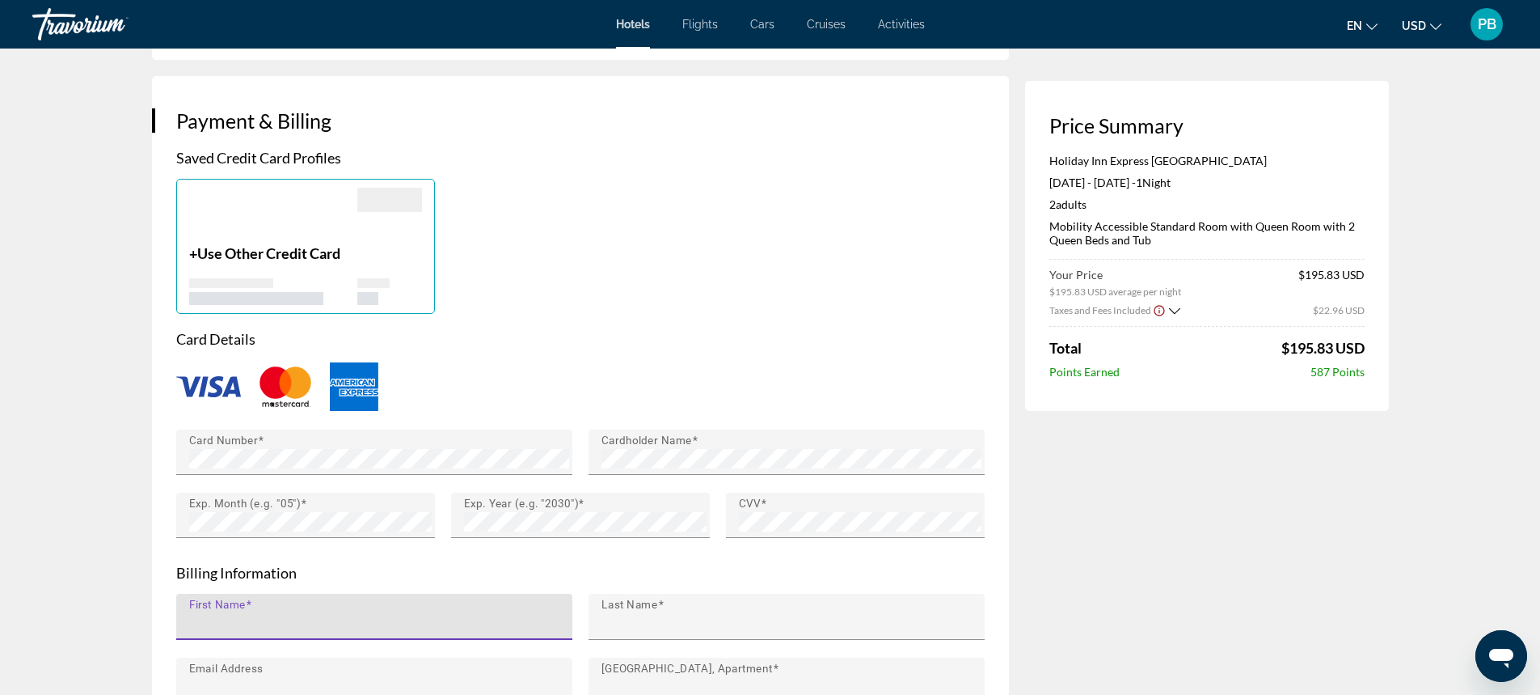
type input "********"
type input "*******"
type input "**********"
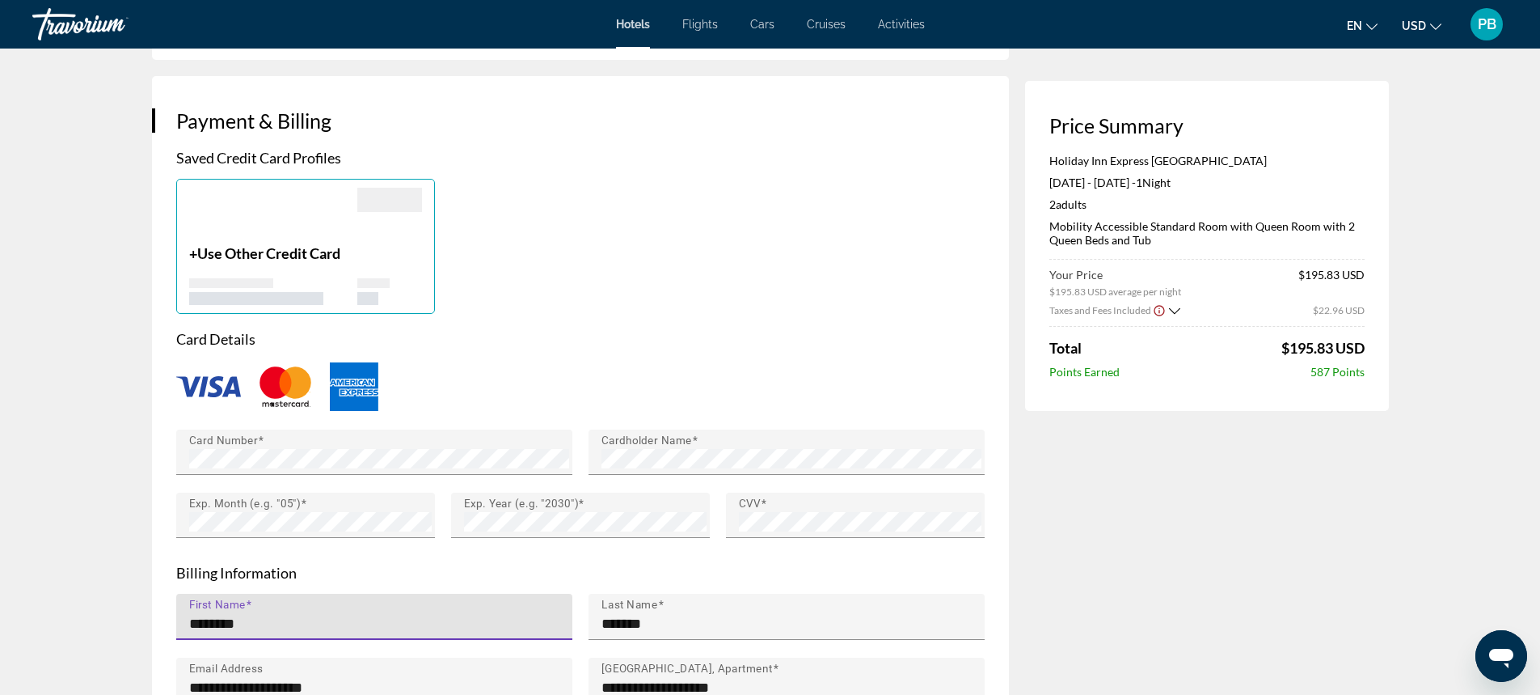
type input "**"
type input "*****"
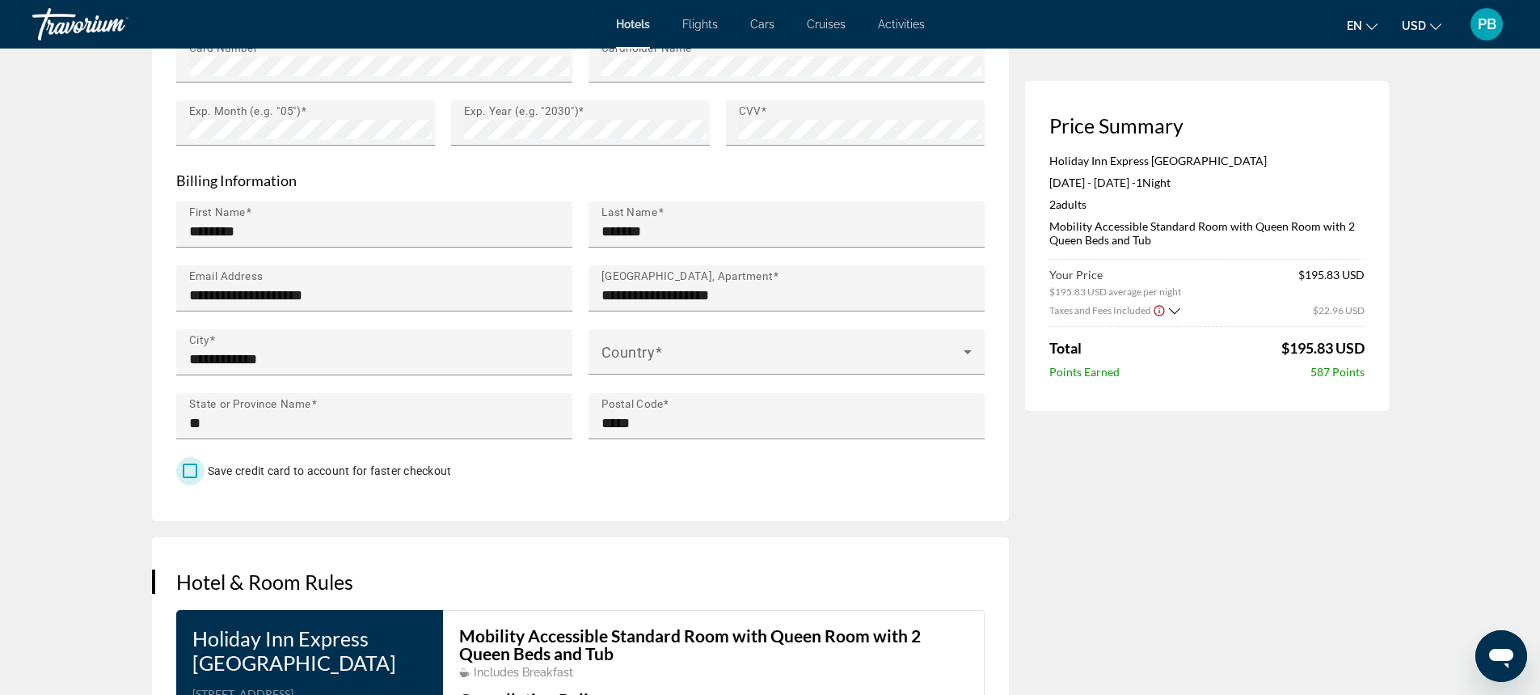
scroll to position [1529, 0]
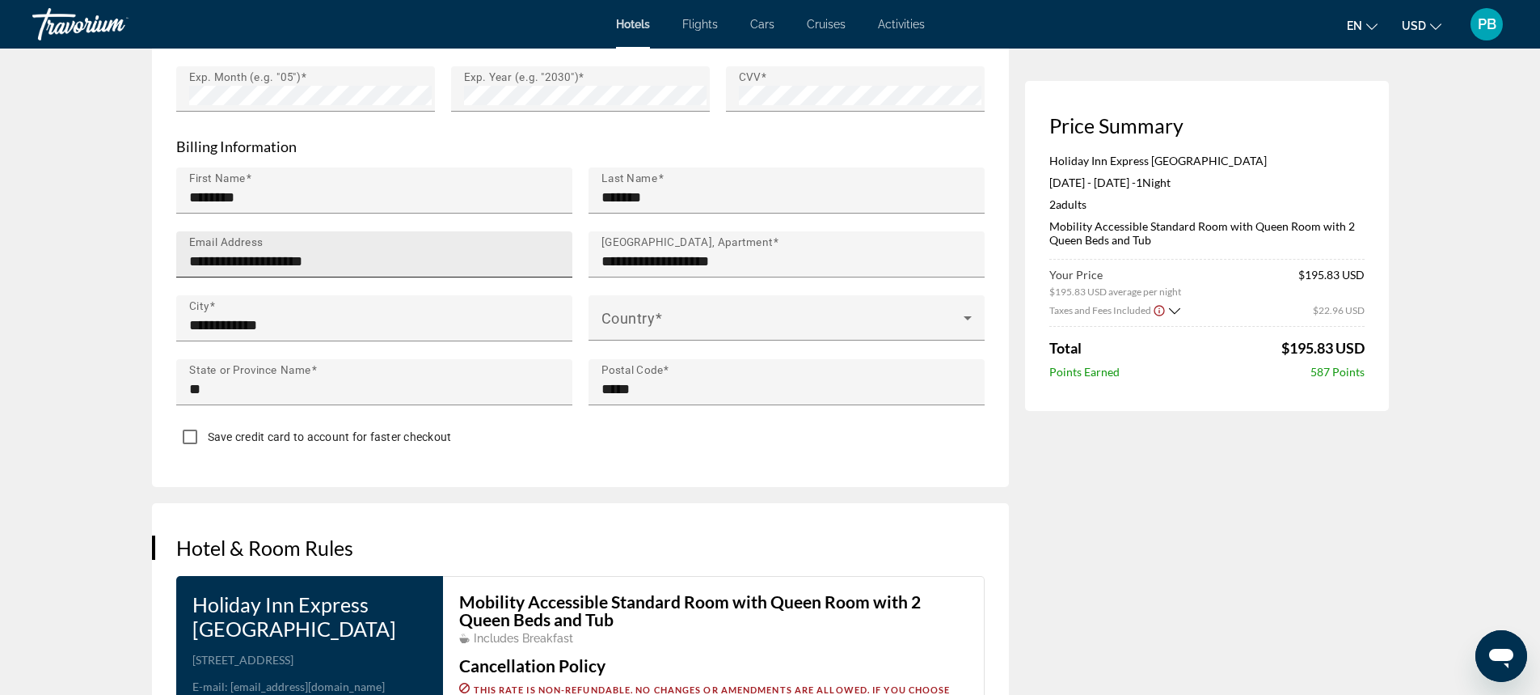
drag, startPoint x: 376, startPoint y: 247, endPoint x: 373, endPoint y: 261, distance: 14.1
click at [374, 256] on input "**********" at bounding box center [379, 260] width 380 height 19
type input "**********"
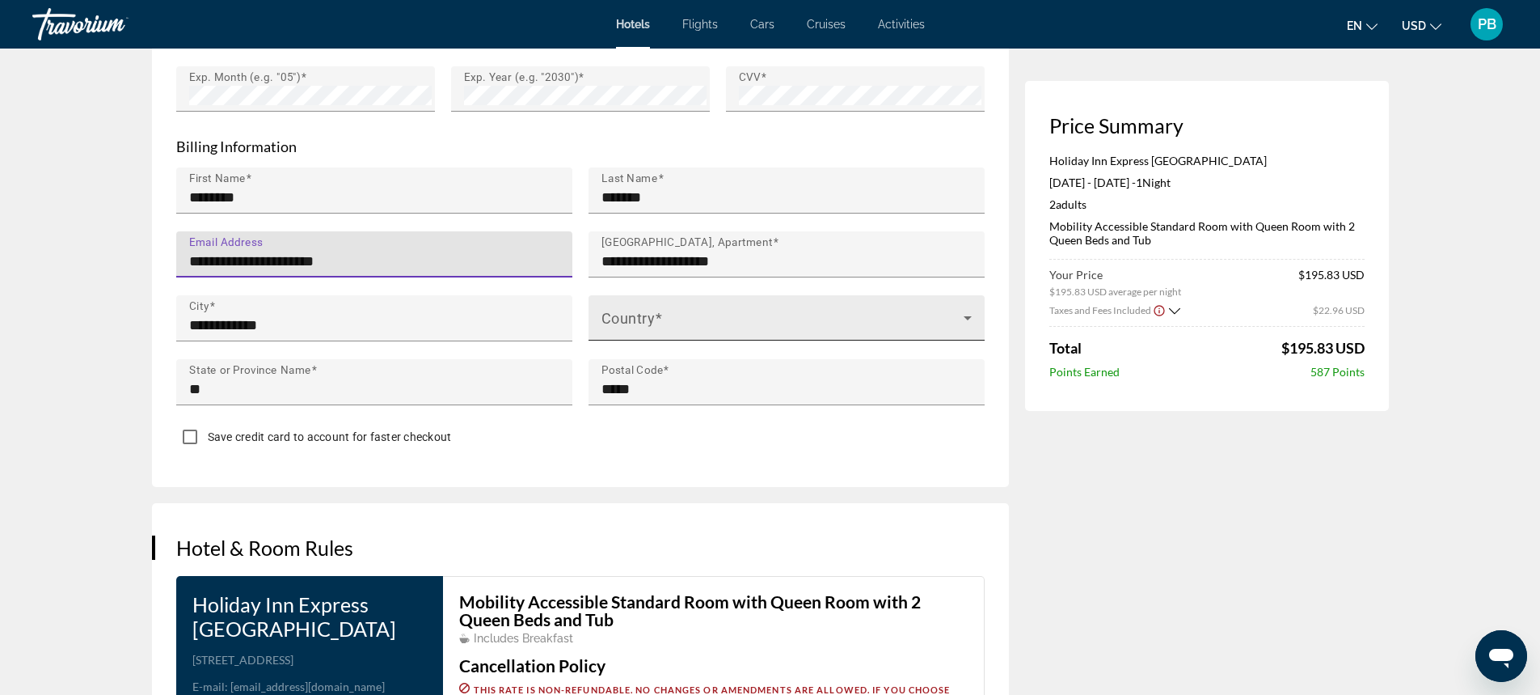
click at [960, 312] on icon "Main content" at bounding box center [967, 317] width 19 height 19
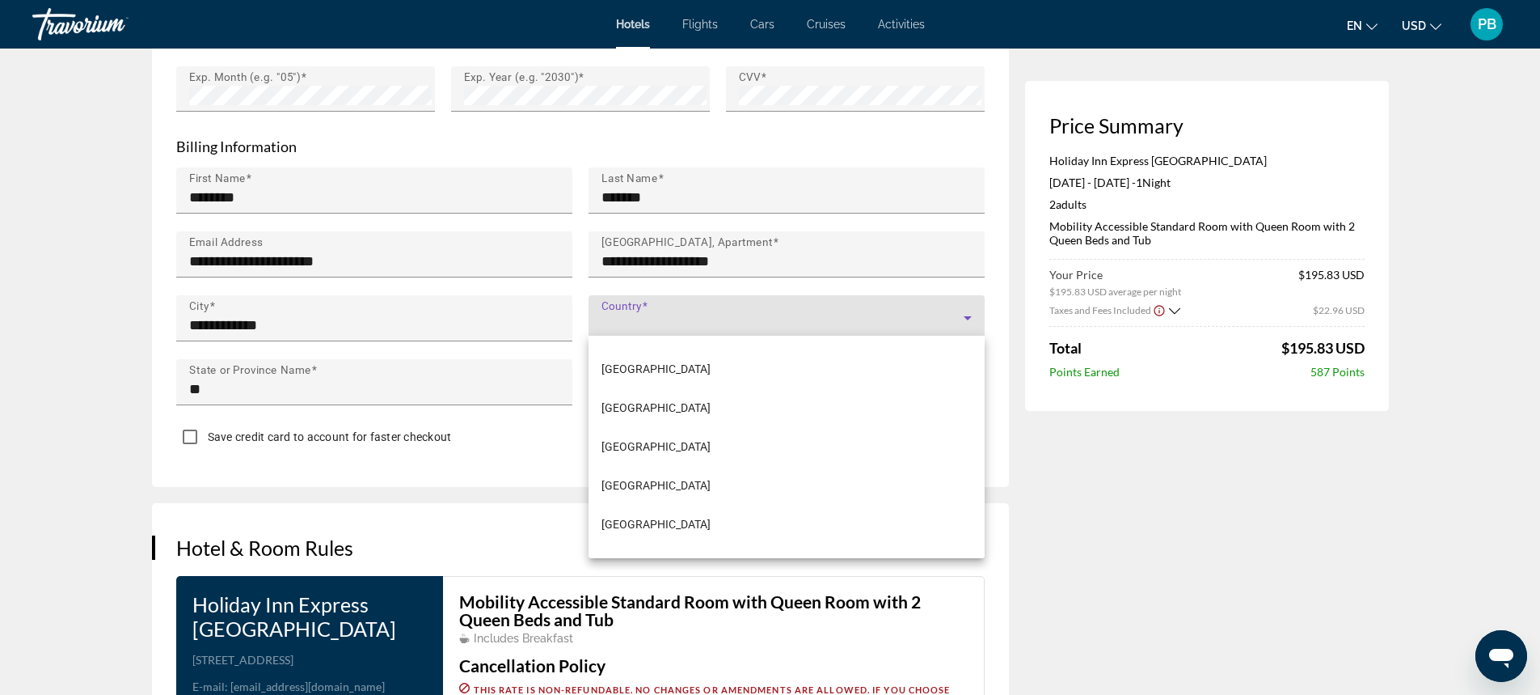
scroll to position [9274, 0]
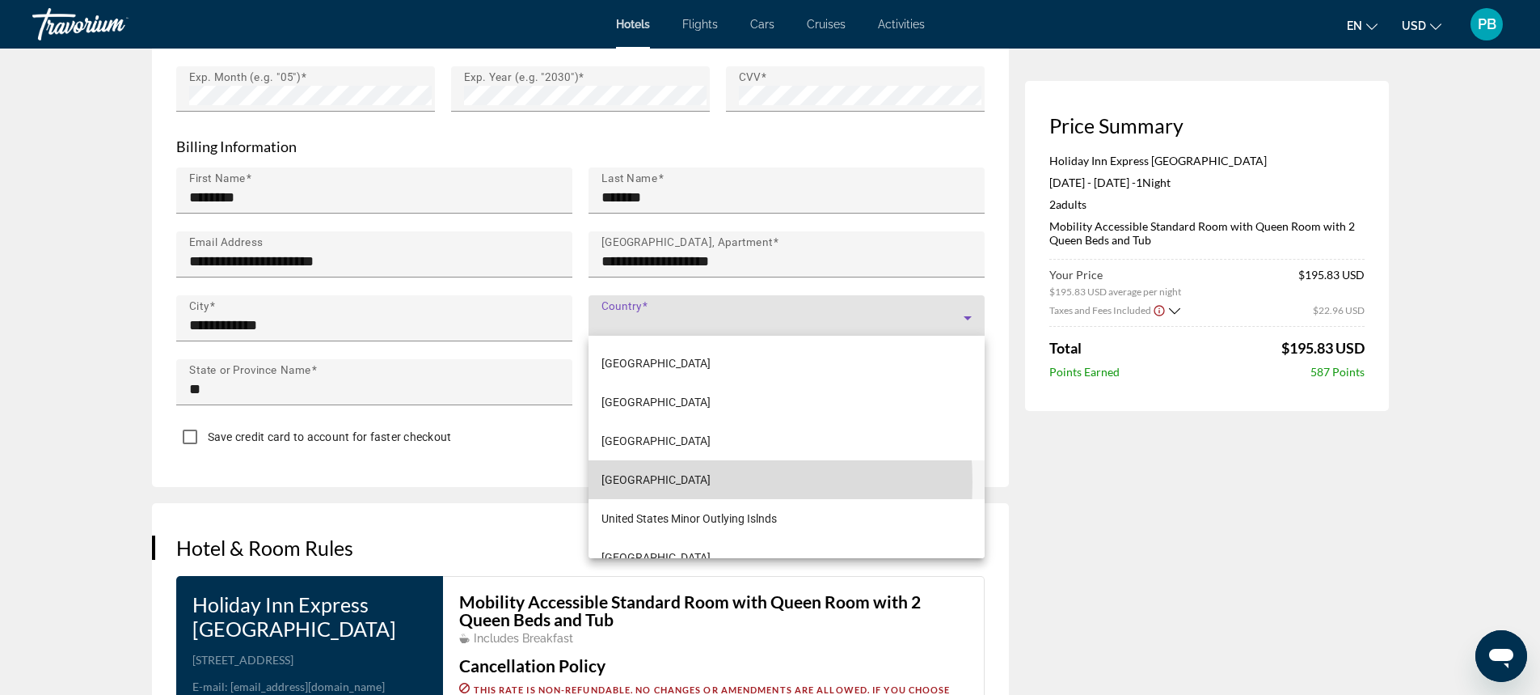
click at [636, 482] on span "[GEOGRAPHIC_DATA]" at bounding box center [656, 479] width 109 height 19
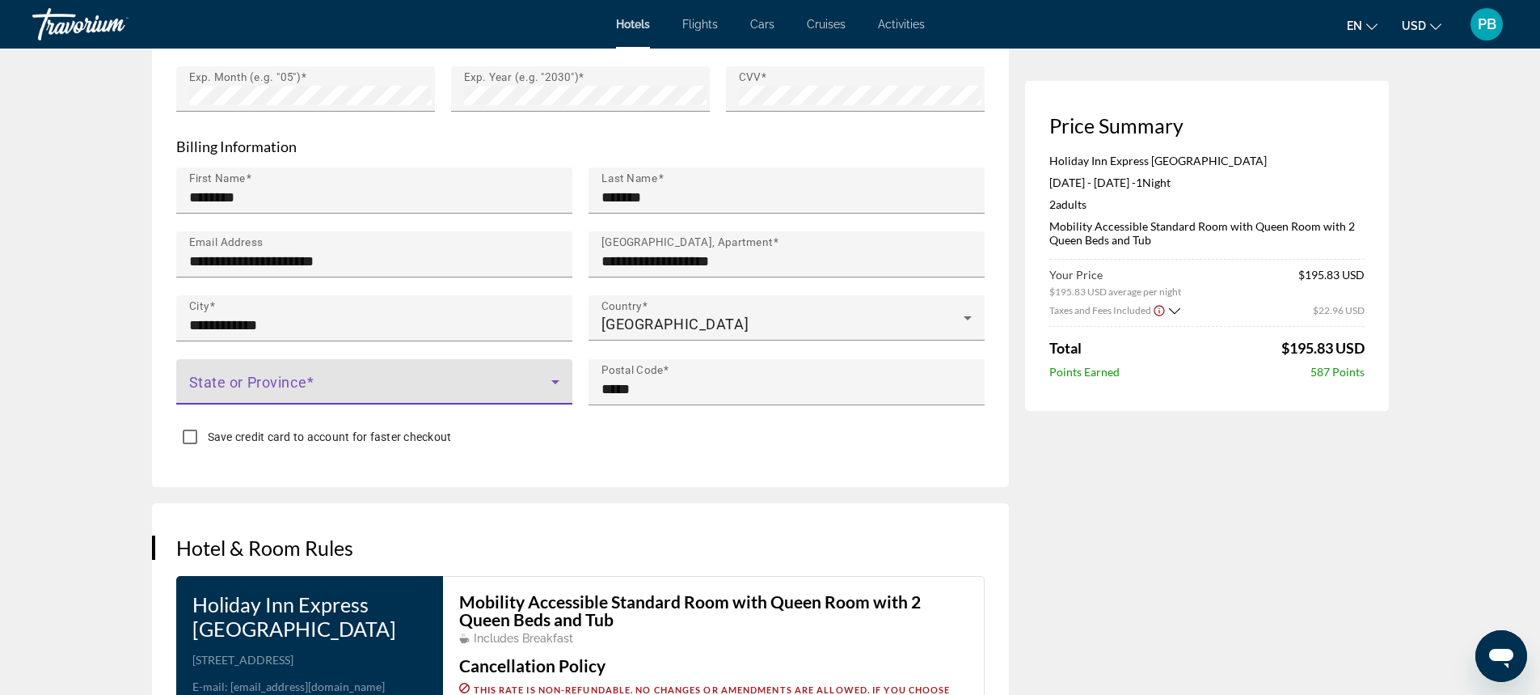
click at [543, 378] on span "Main content" at bounding box center [370, 387] width 362 height 19
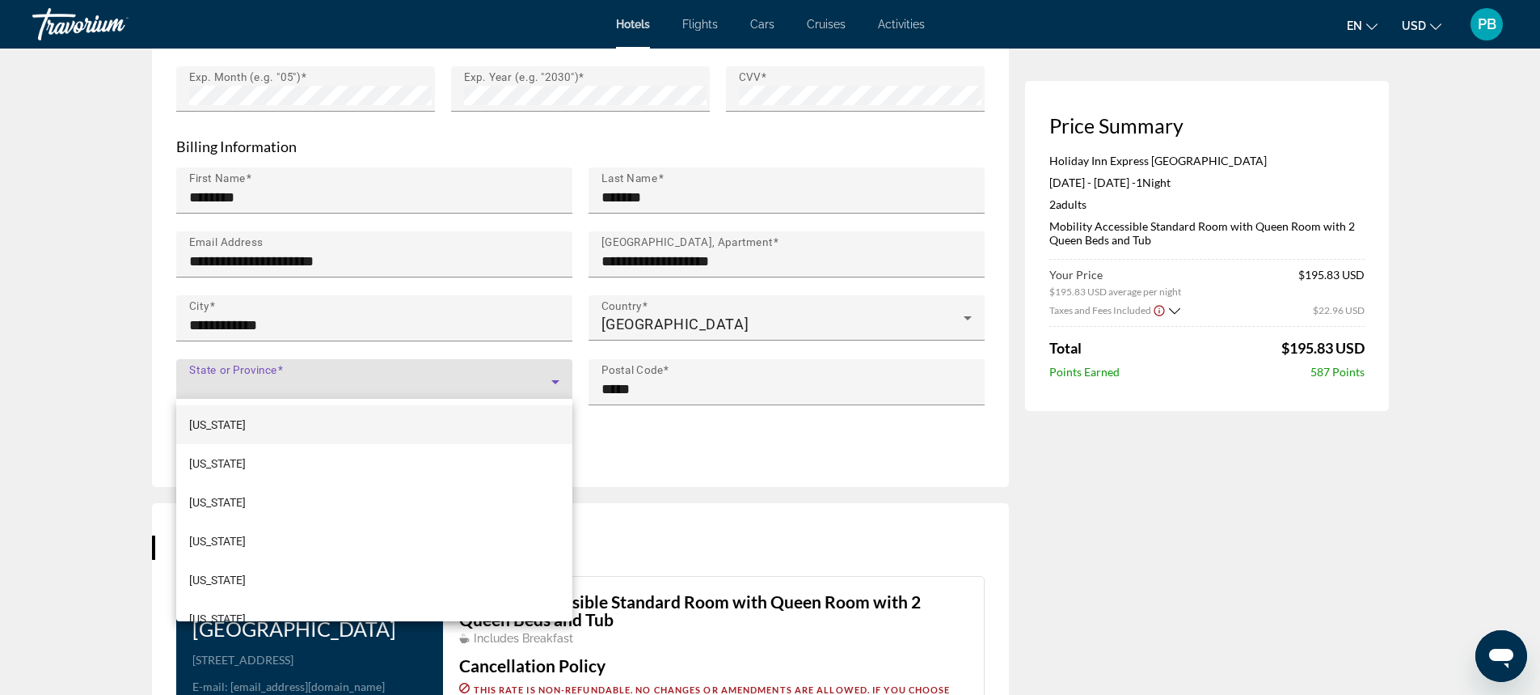
scroll to position [642, 0]
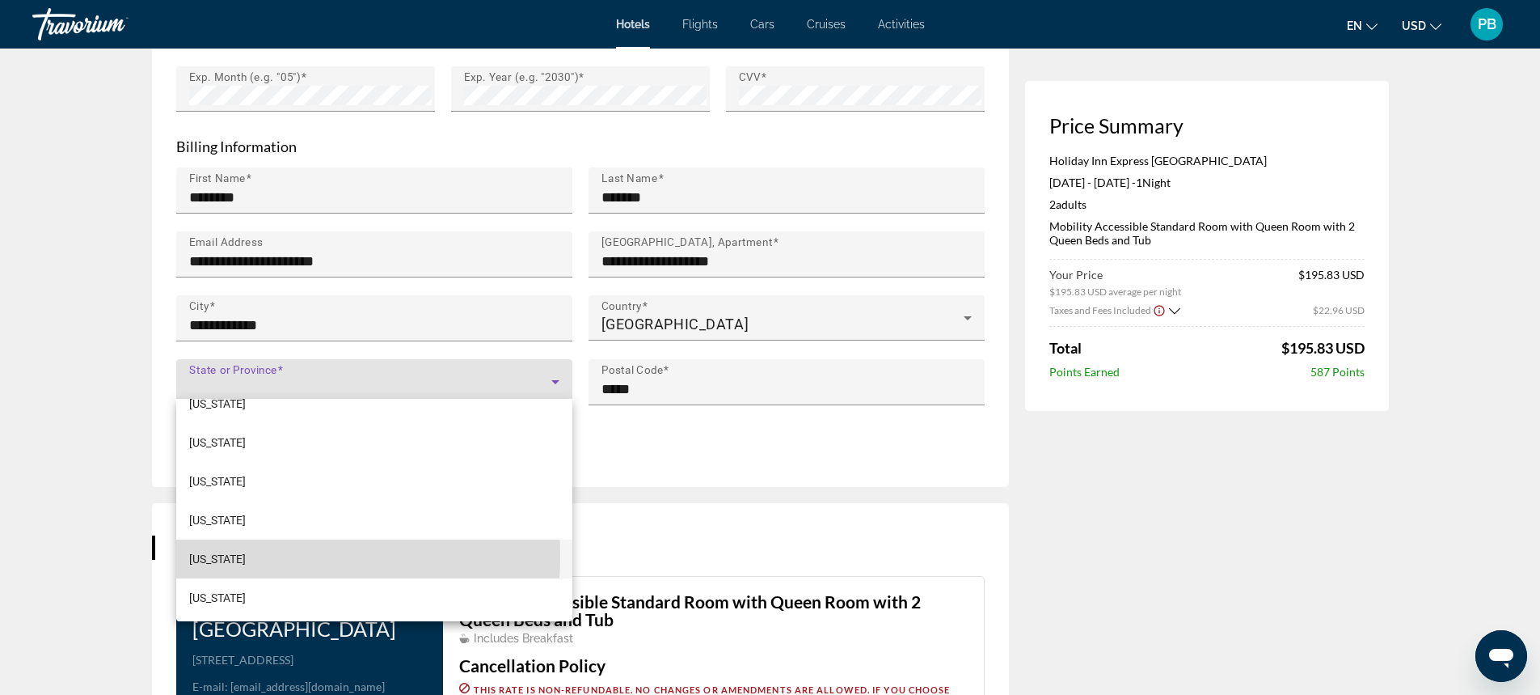
click at [245, 556] on mat-option "[US_STATE]" at bounding box center [374, 558] width 396 height 39
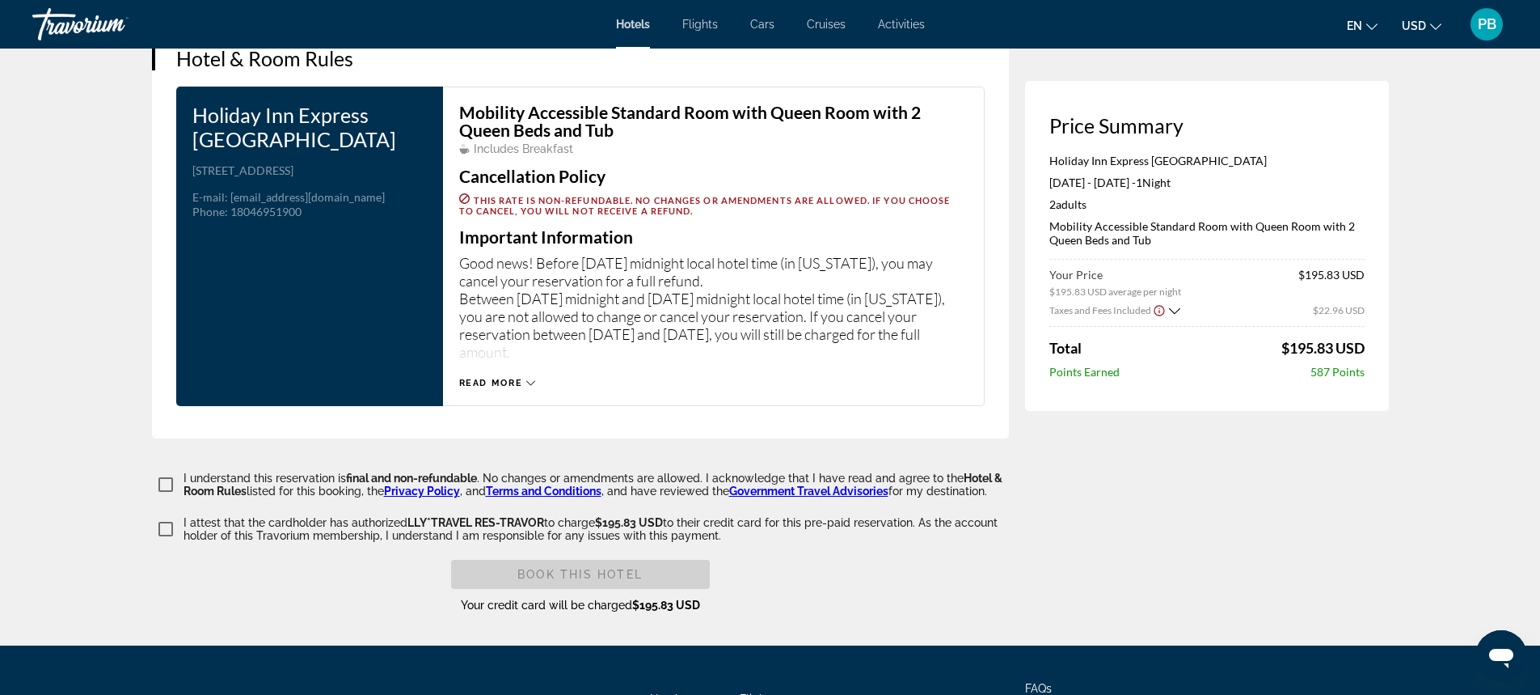
scroll to position [2115, 0]
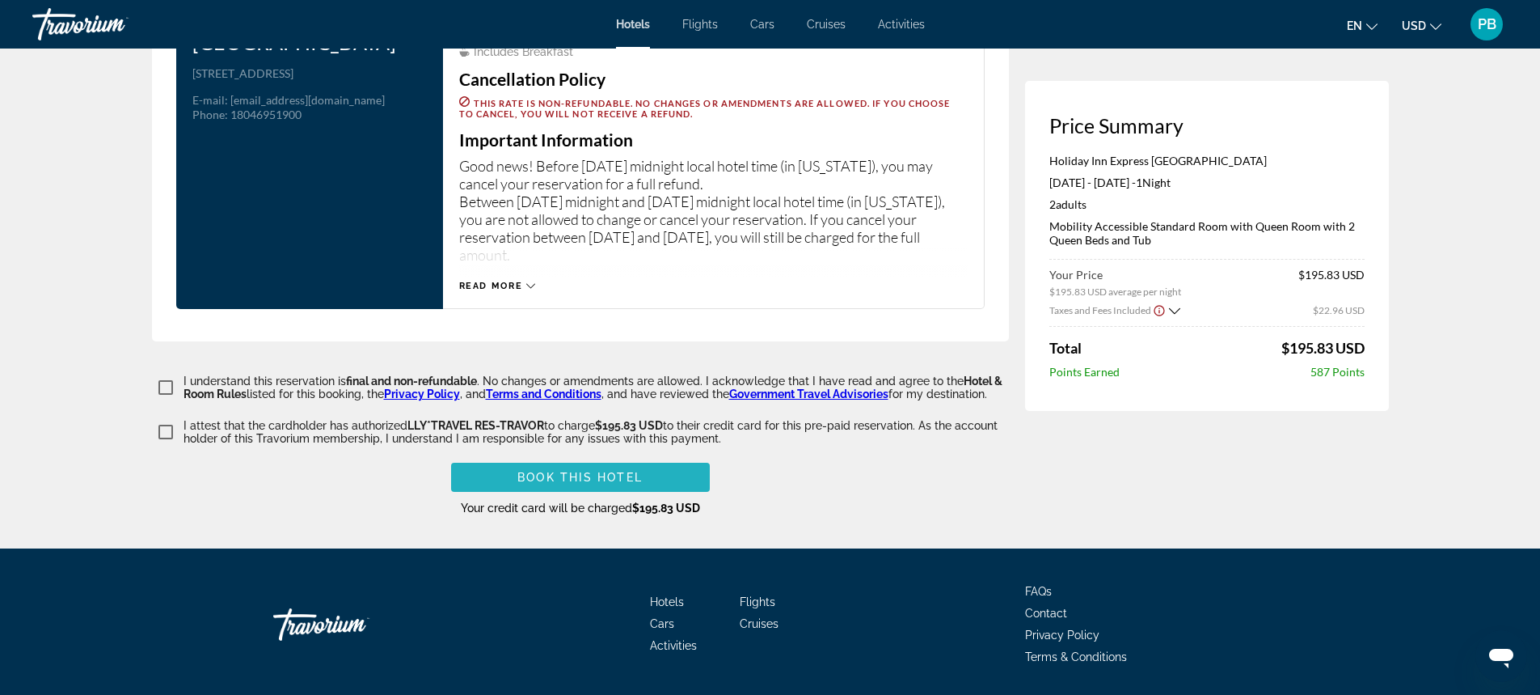
click at [611, 471] on span "Book this hotel" at bounding box center [579, 477] width 125 height 13
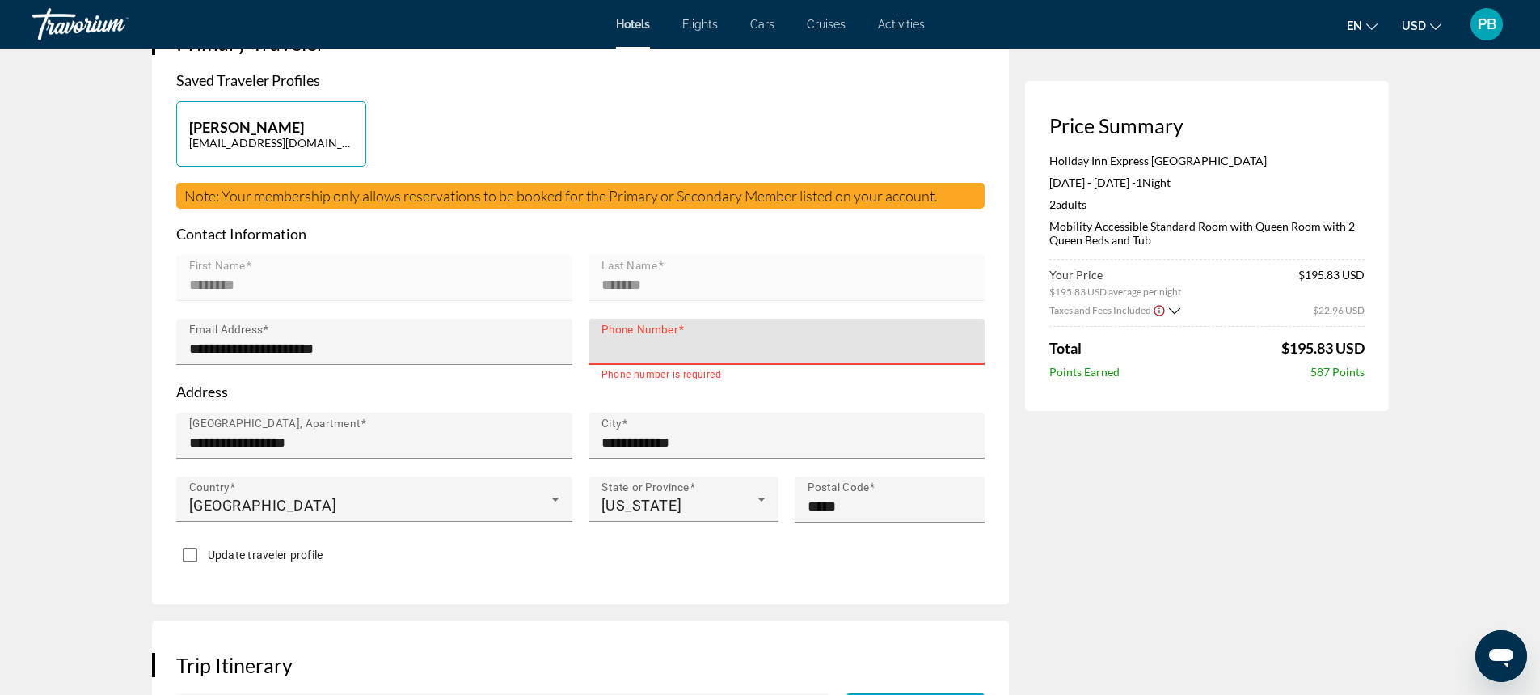
type input "**********"
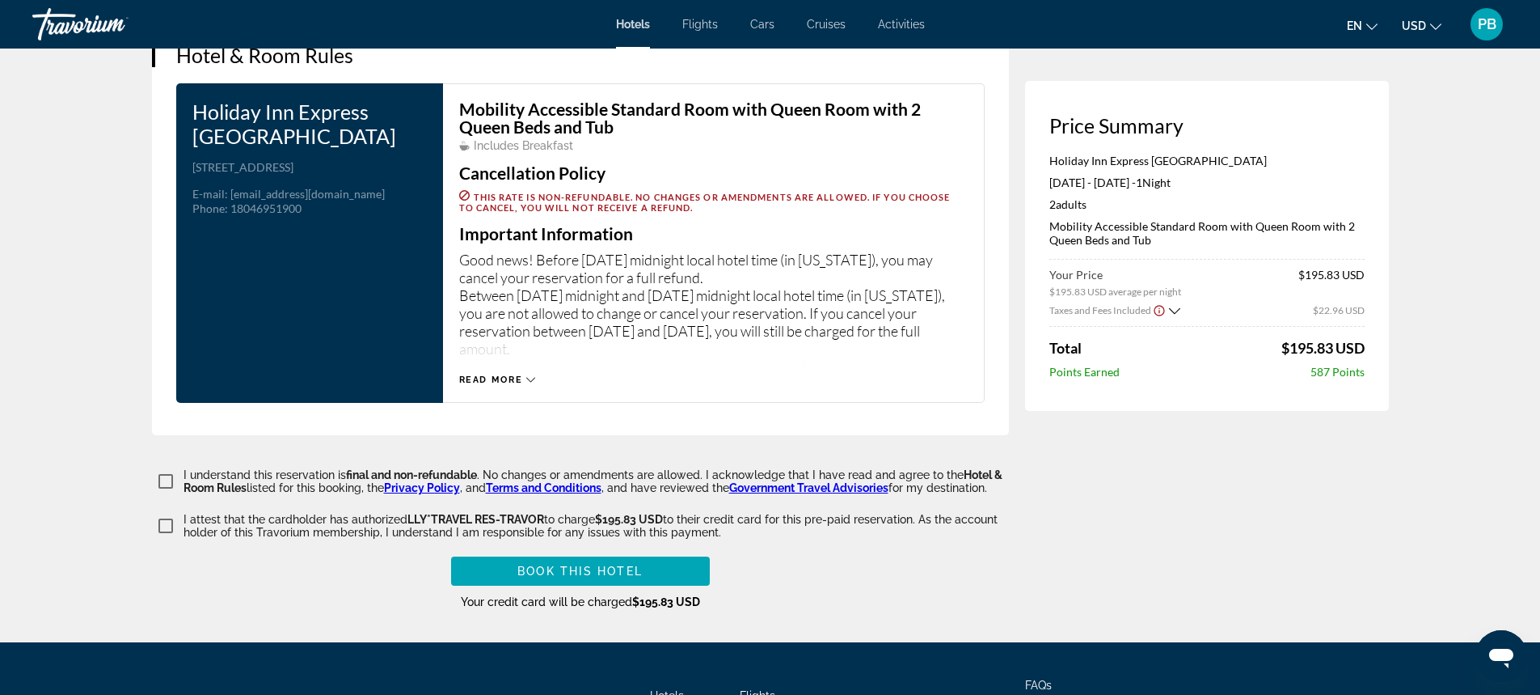
scroll to position [2036, 0]
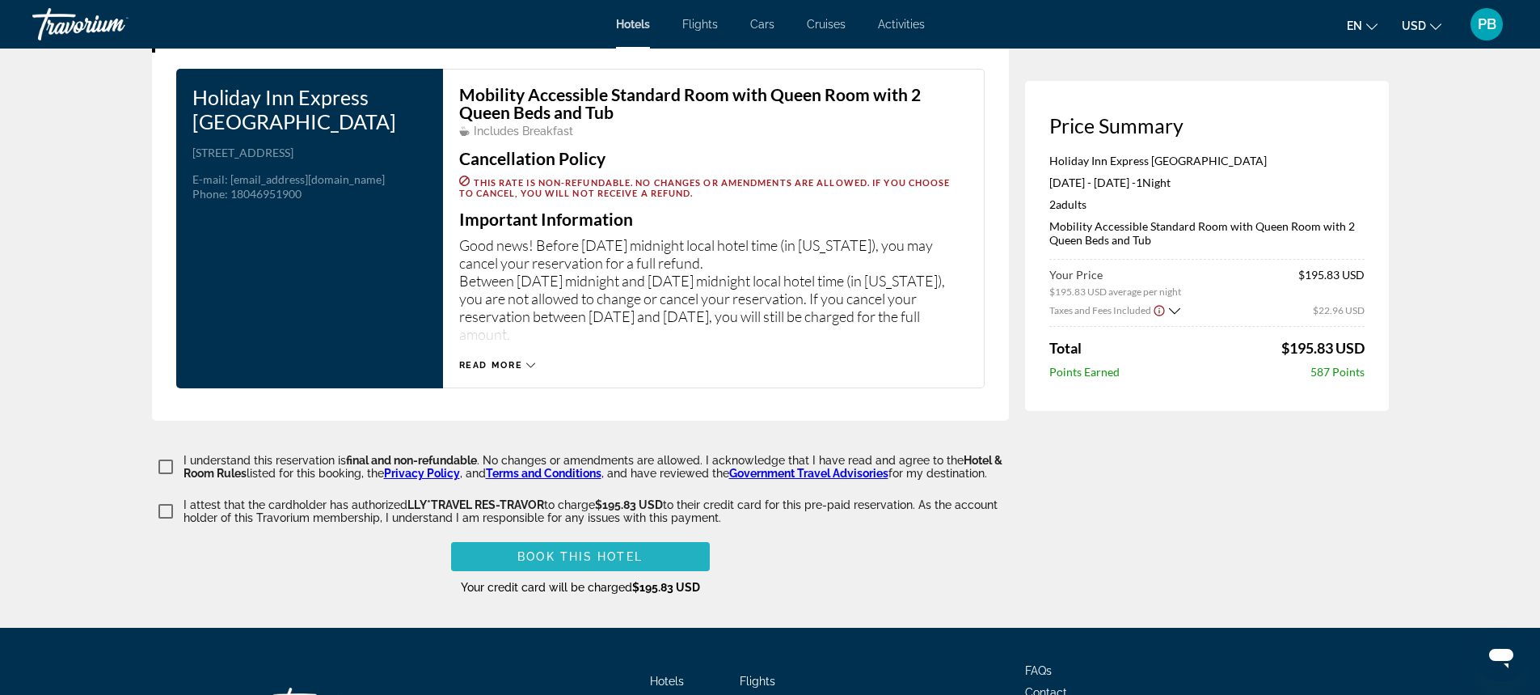
click at [570, 550] on span "Book this hotel" at bounding box center [579, 556] width 125 height 13
